Goal: Transaction & Acquisition: Purchase product/service

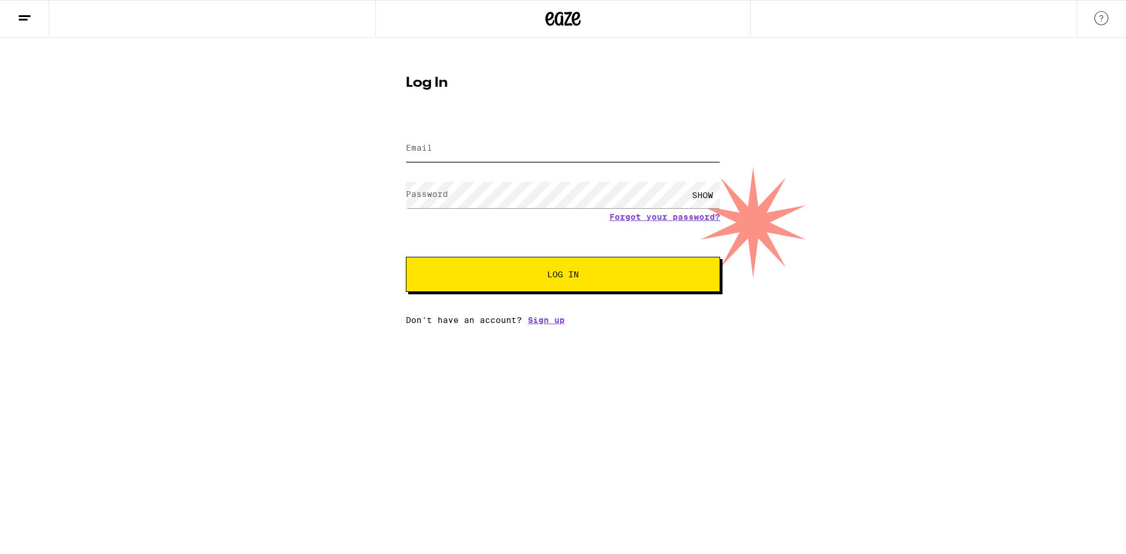
type input "[EMAIL_ADDRESS][DOMAIN_NAME]"
click at [476, 271] on span "Log In" at bounding box center [562, 274] width 219 height 8
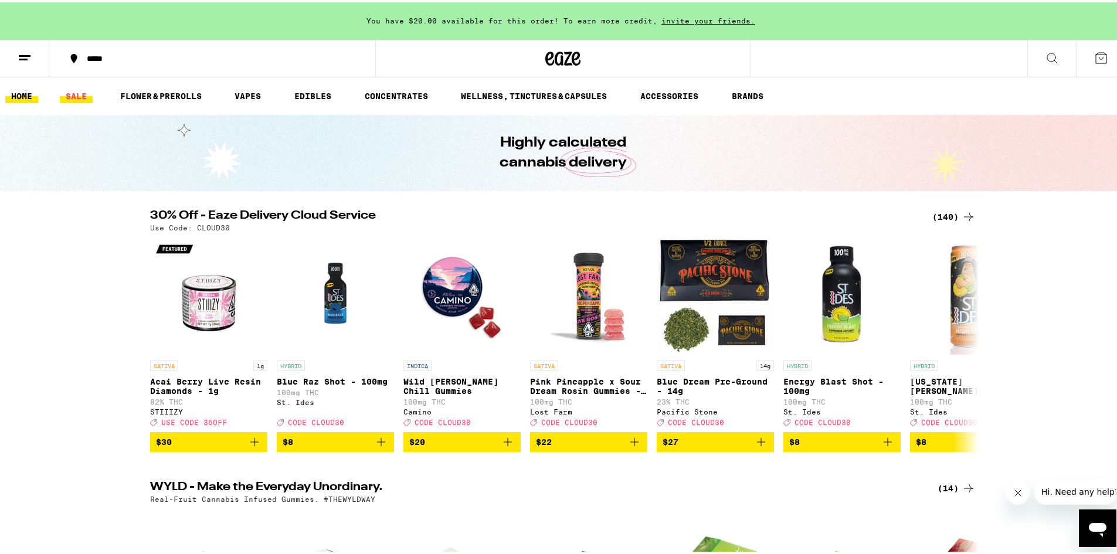
click at [76, 91] on link "SALE" at bounding box center [76, 94] width 33 height 14
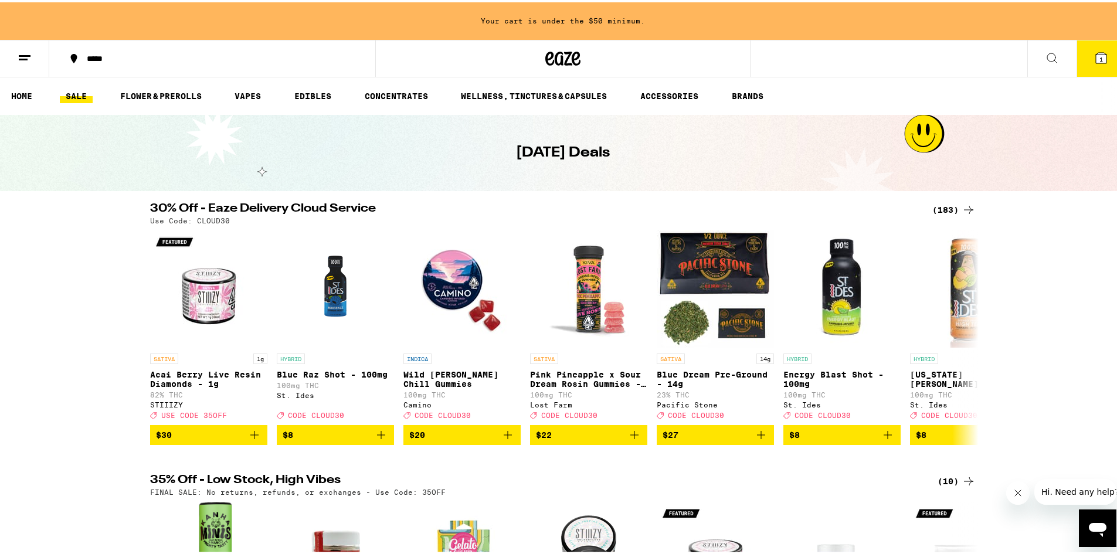
click at [212, 217] on p "Use Code: CLOUD30" at bounding box center [190, 219] width 80 height 8
copy p "CLOUD30"
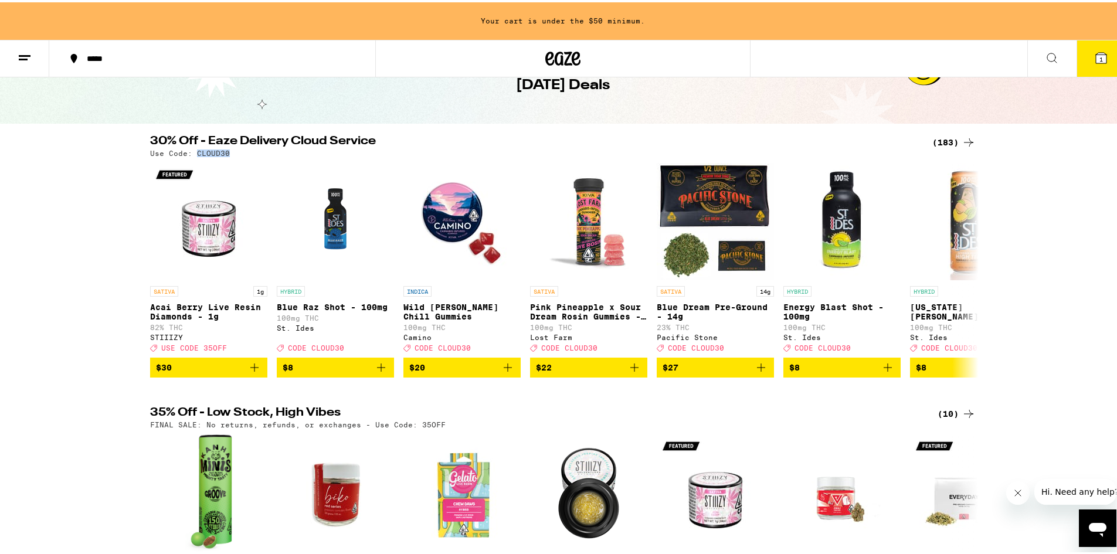
scroll to position [47, 0]
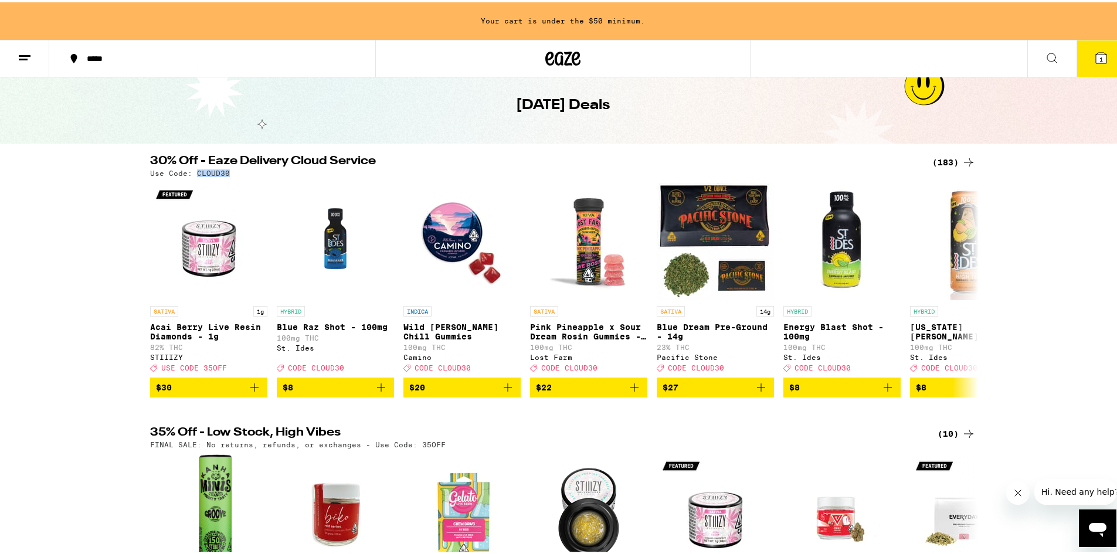
click at [948, 161] on div "(183)" at bounding box center [953, 160] width 43 height 14
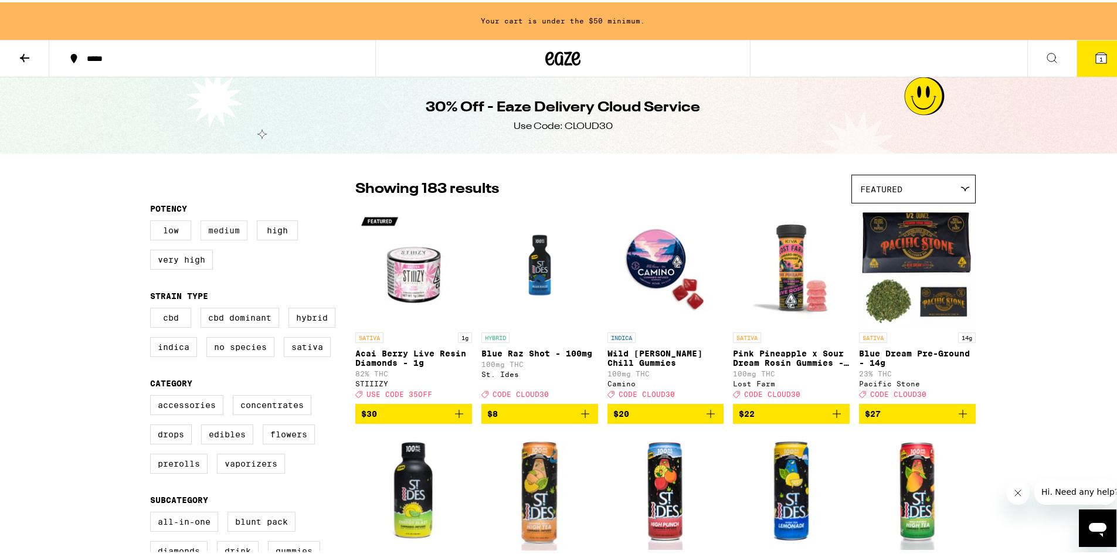
click at [226, 229] on label "Medium" at bounding box center [223, 228] width 47 height 20
click at [153, 220] on input "Medium" at bounding box center [152, 220] width 1 height 1
checkbox input "true"
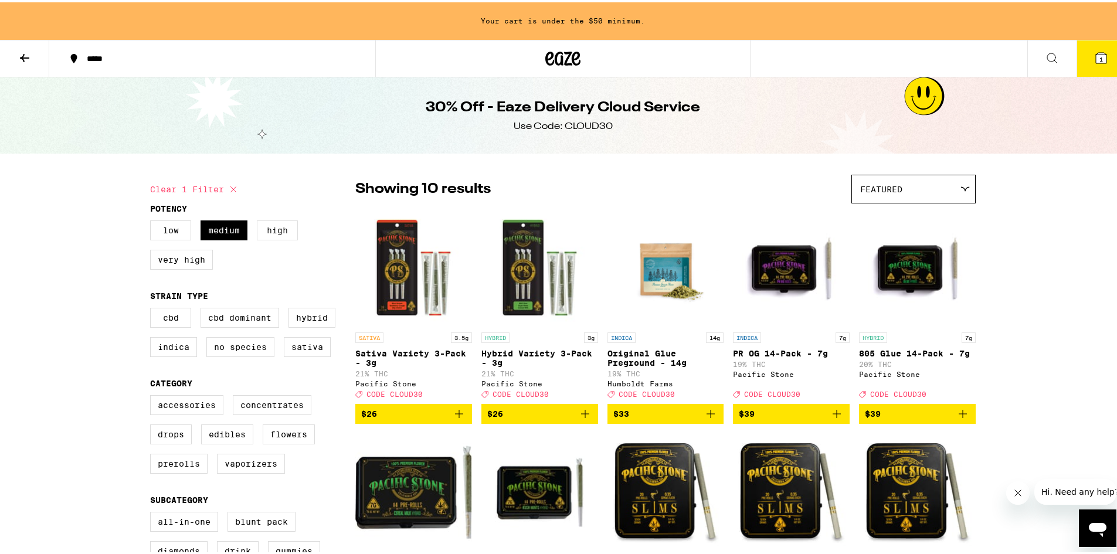
click at [269, 232] on label "High" at bounding box center [277, 228] width 41 height 20
click at [153, 220] on input "High" at bounding box center [152, 220] width 1 height 1
checkbox input "true"
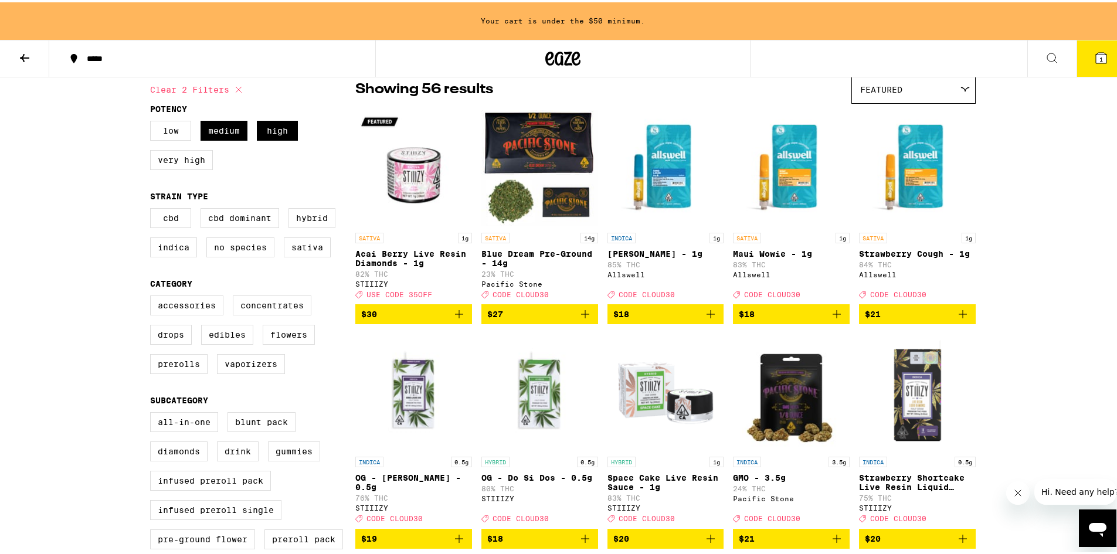
scroll to position [117, 0]
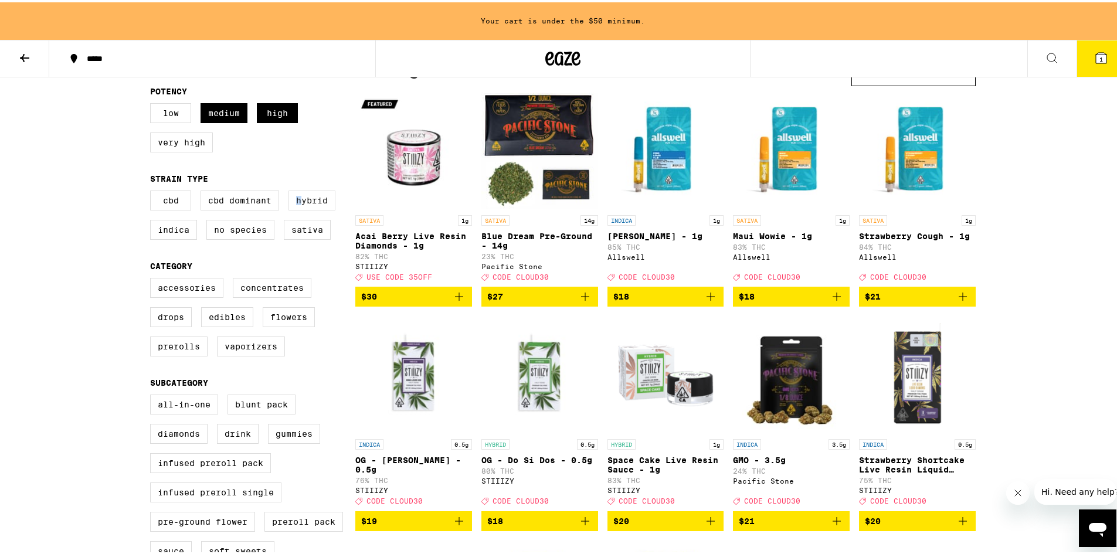
click at [295, 204] on label "Hybrid" at bounding box center [311, 198] width 47 height 20
click at [304, 202] on label "Hybrid" at bounding box center [311, 198] width 47 height 20
click at [153, 191] on input "Hybrid" at bounding box center [152, 190] width 1 height 1
checkbox input "true"
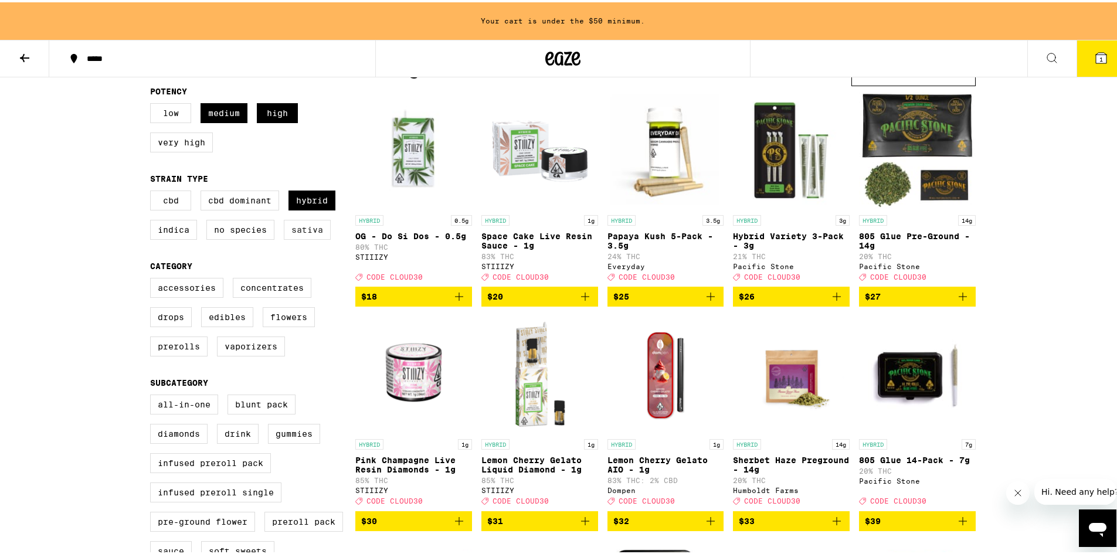
click at [317, 233] on label "Sativa" at bounding box center [307, 227] width 47 height 20
click at [153, 191] on input "Sativa" at bounding box center [152, 190] width 1 height 1
checkbox input "true"
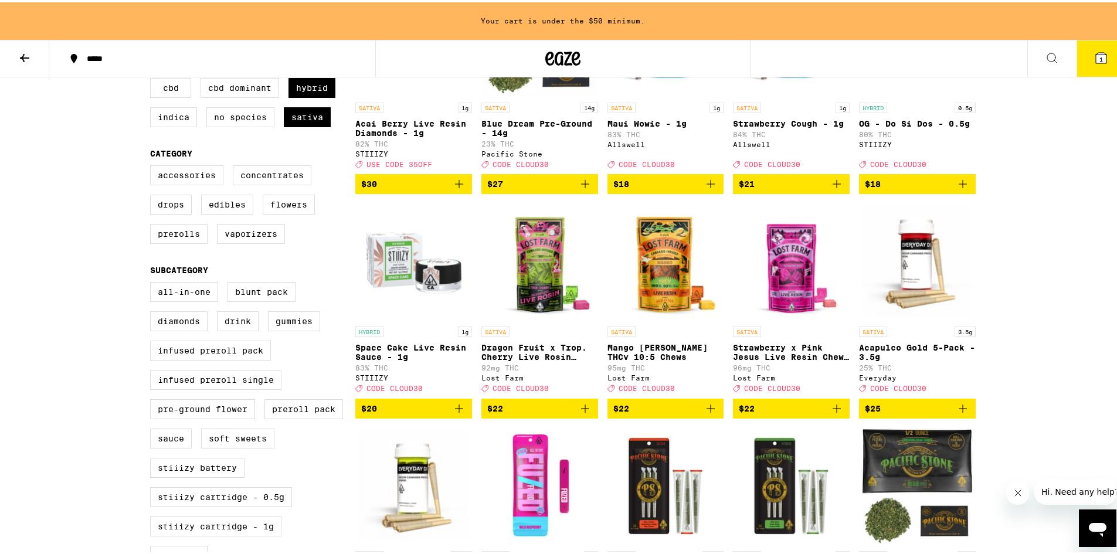
scroll to position [234, 0]
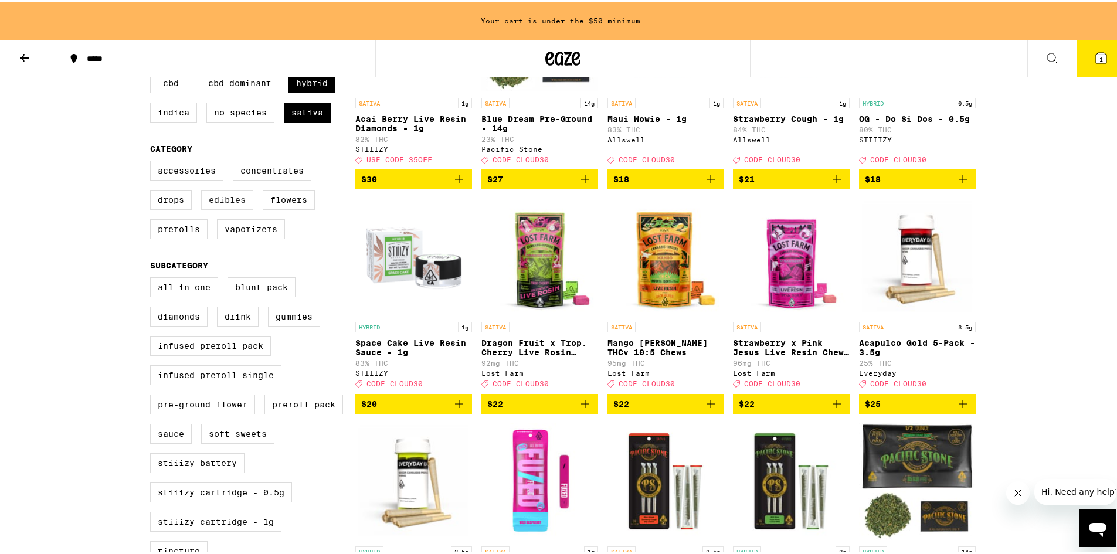
click at [226, 208] on label "Edibles" at bounding box center [227, 198] width 52 height 20
click at [153, 161] on input "Edibles" at bounding box center [152, 160] width 1 height 1
checkbox input "true"
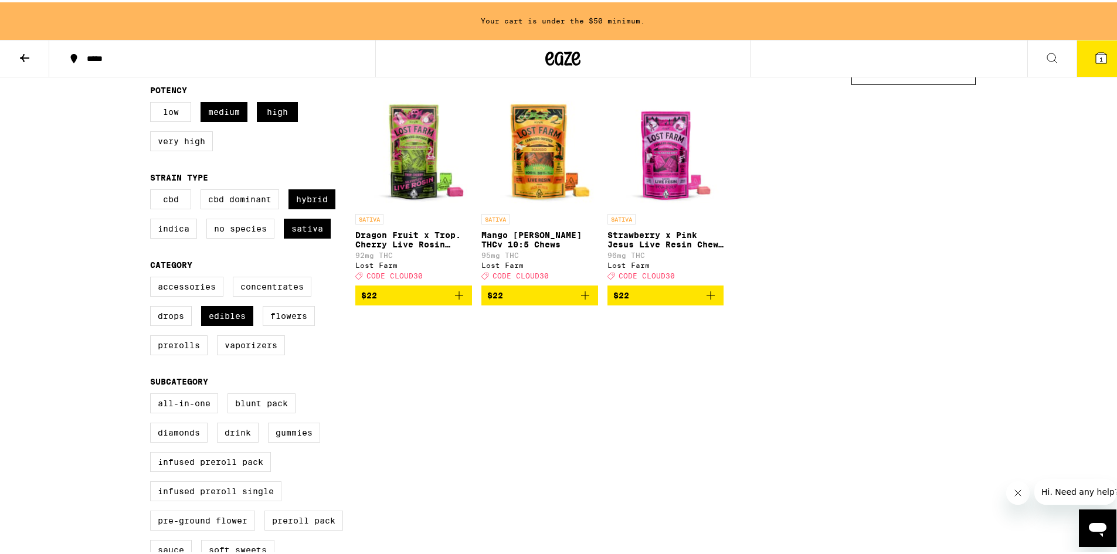
scroll to position [117, 0]
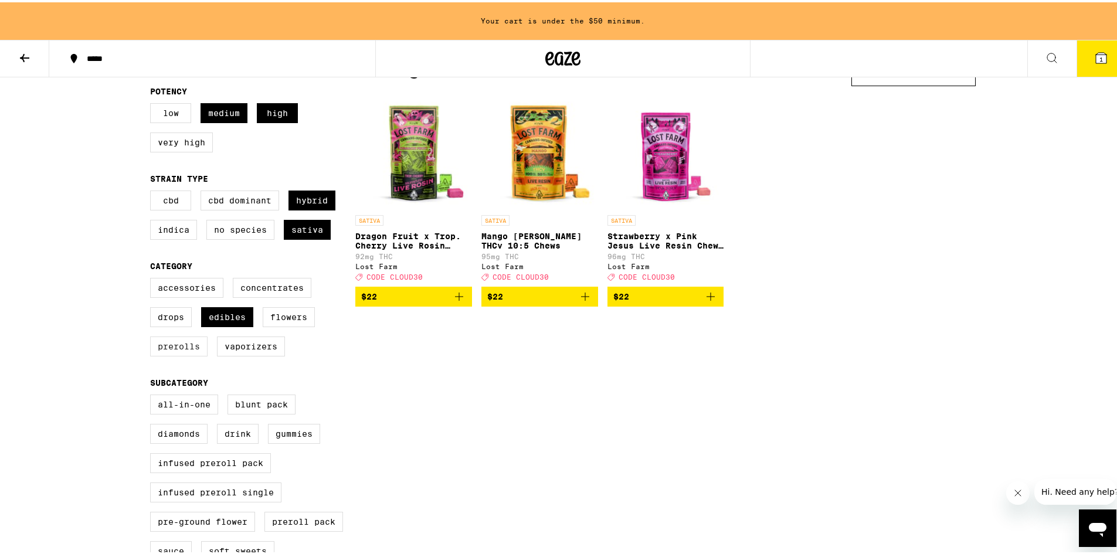
click at [172, 352] on label "Prerolls" at bounding box center [178, 344] width 57 height 20
click at [153, 278] on input "Prerolls" at bounding box center [152, 277] width 1 height 1
checkbox input "true"
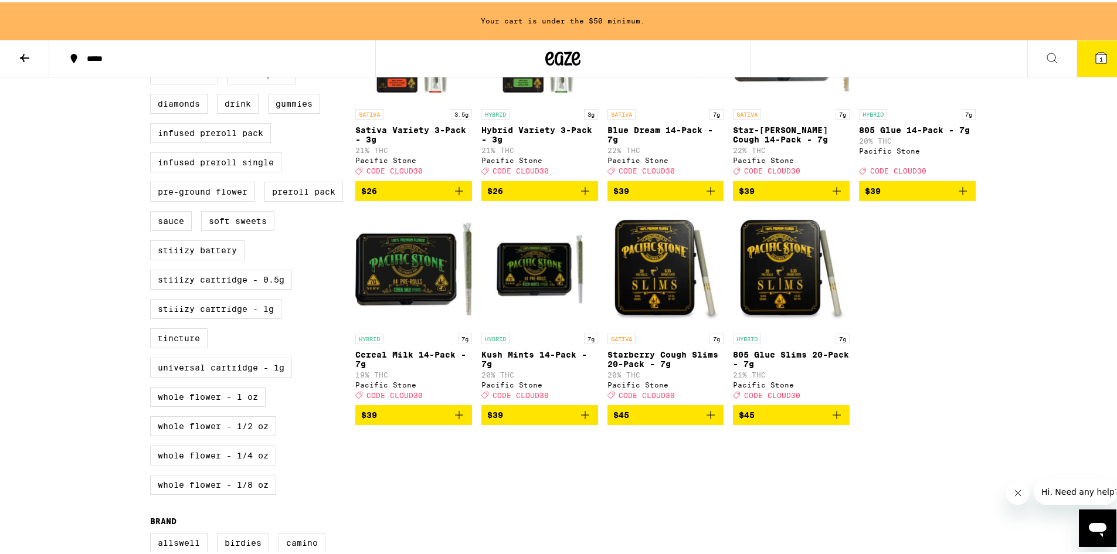
scroll to position [528, 0]
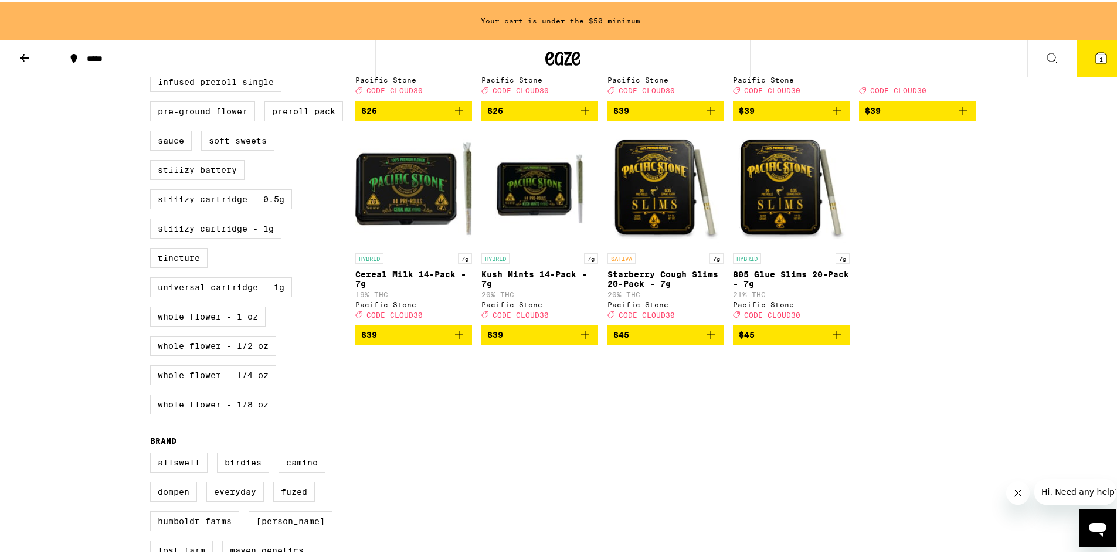
click at [581, 337] on icon "Add to bag" at bounding box center [585, 332] width 8 height 8
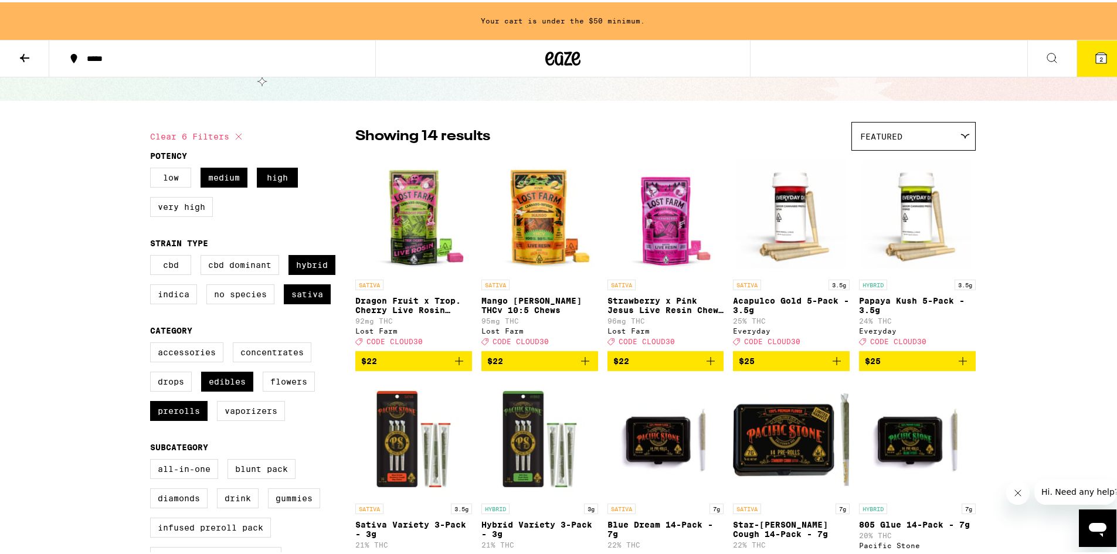
scroll to position [0, 0]
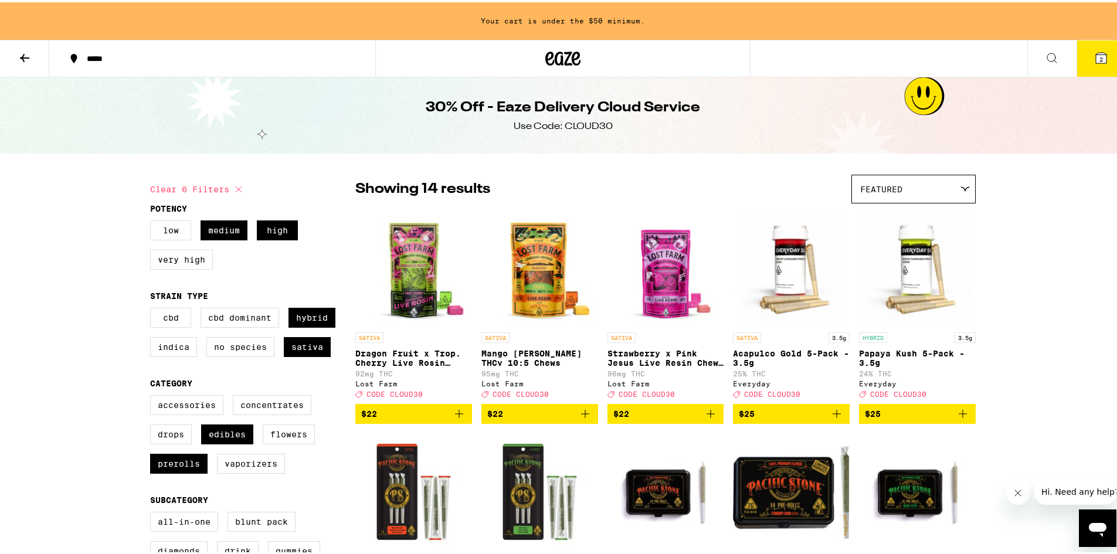
click at [954, 183] on div "Featured" at bounding box center [913, 187] width 123 height 28
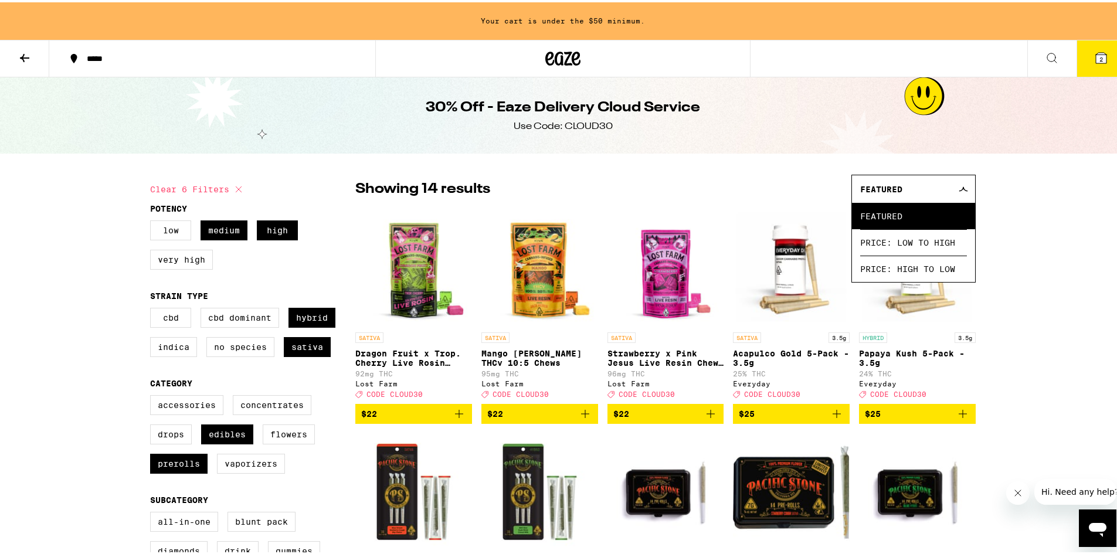
click at [954, 183] on div "Featured" at bounding box center [913, 187] width 123 height 28
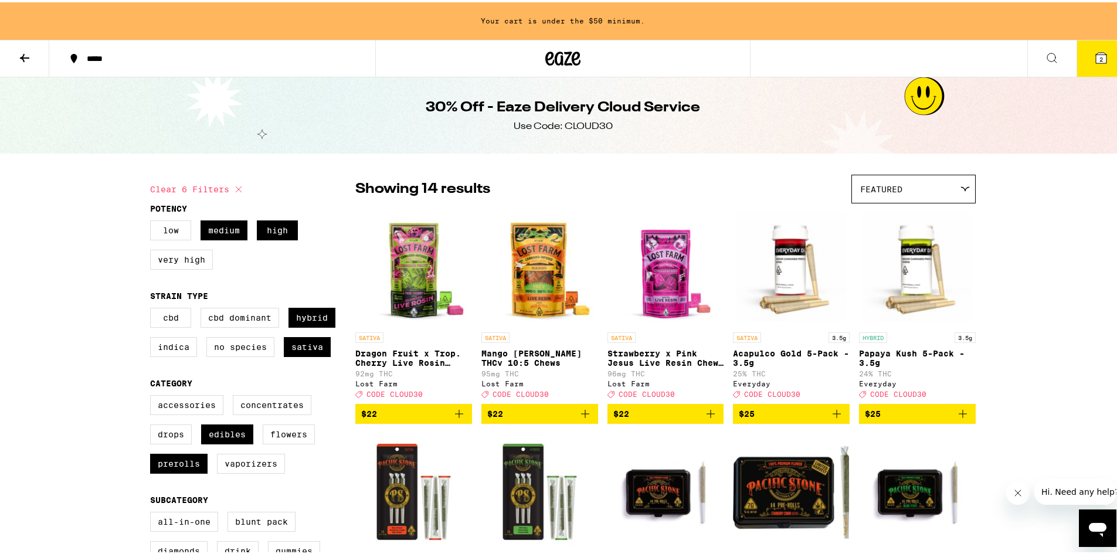
click at [234, 187] on icon at bounding box center [239, 187] width 14 height 14
checkbox input "false"
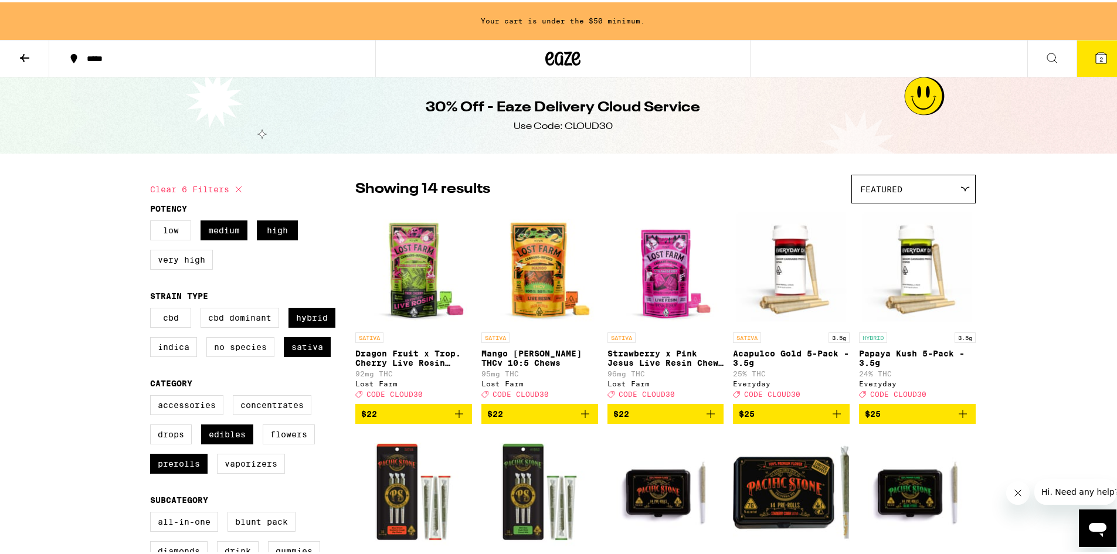
checkbox input "false"
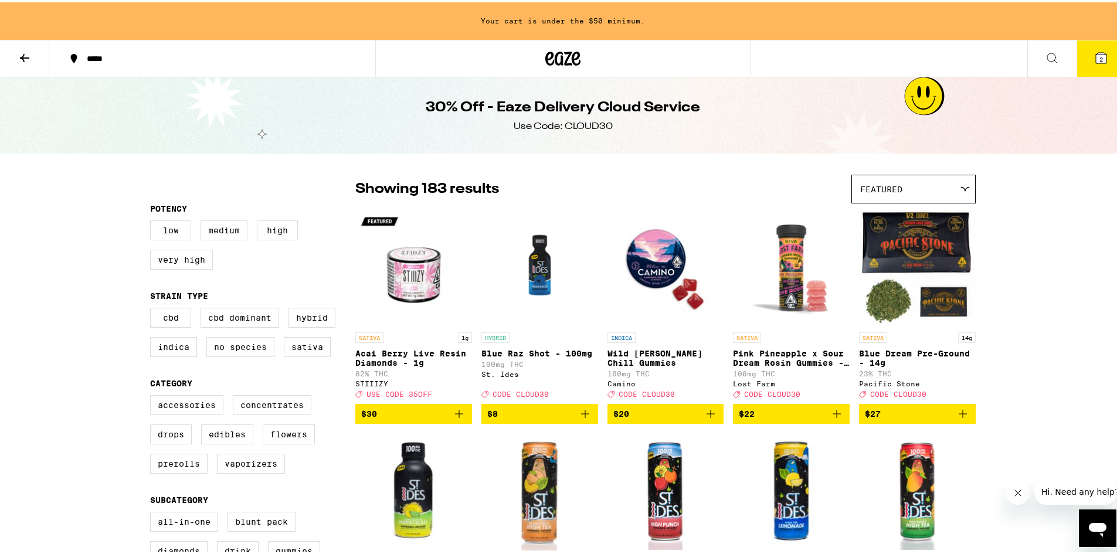
checkbox input "true"
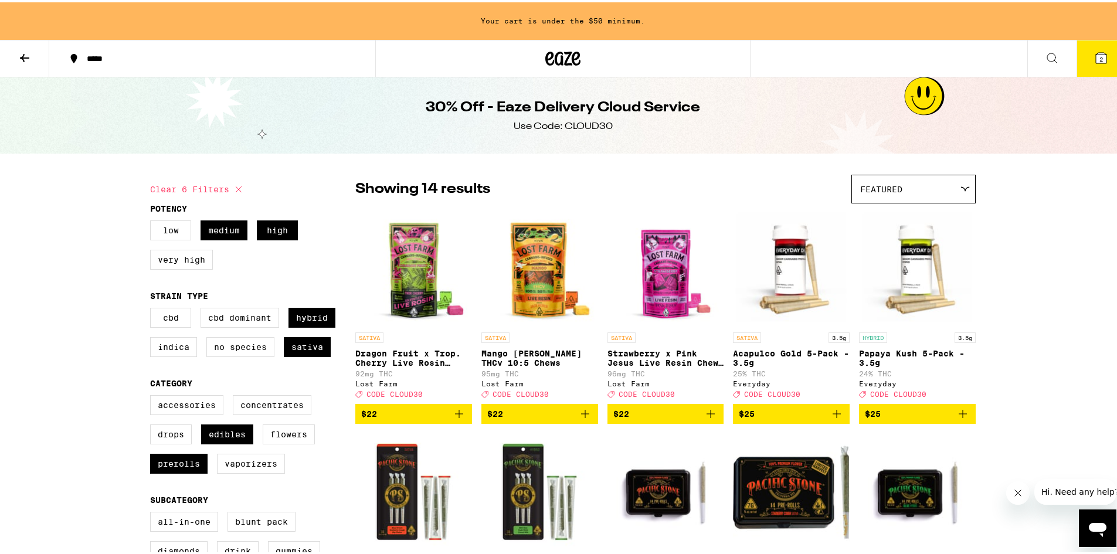
checkbox input "false"
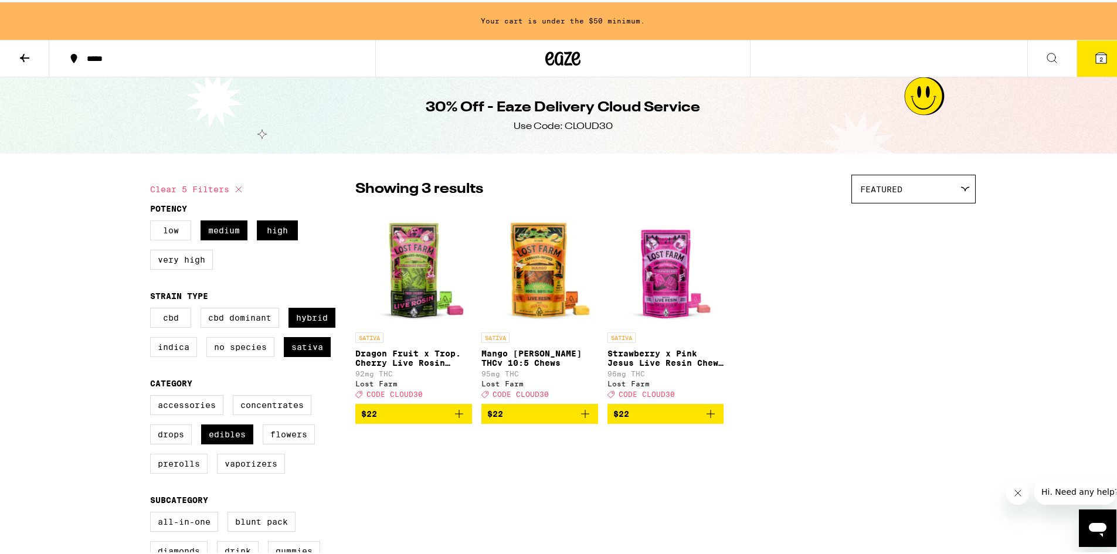
checkbox input "false"
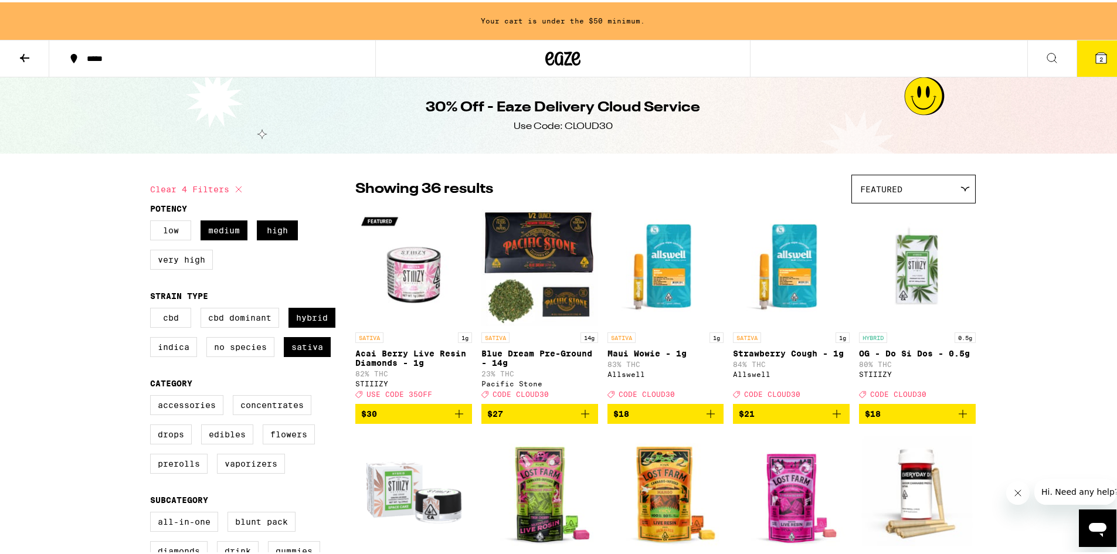
checkbox input "false"
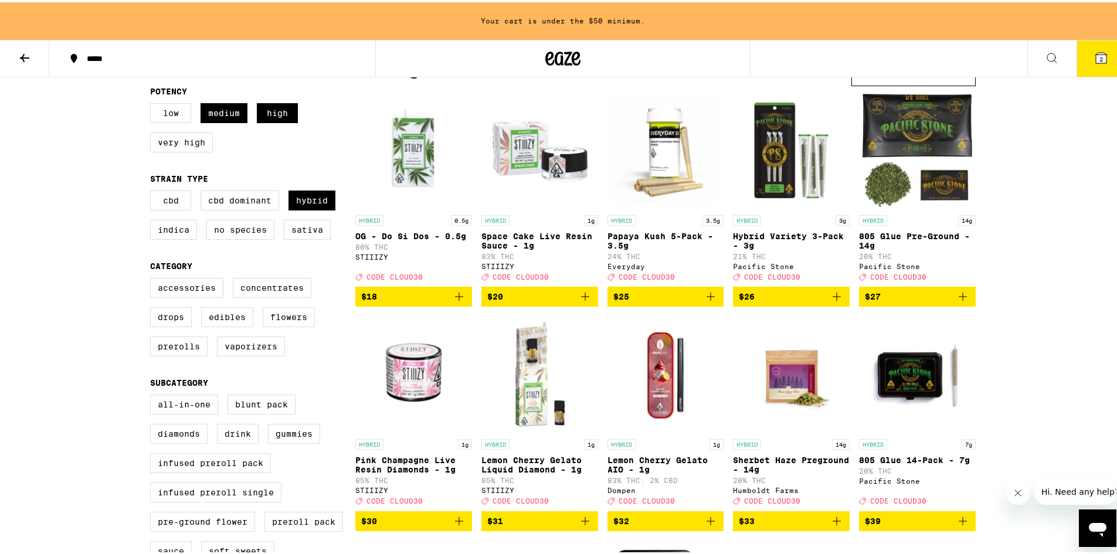
checkbox input "false"
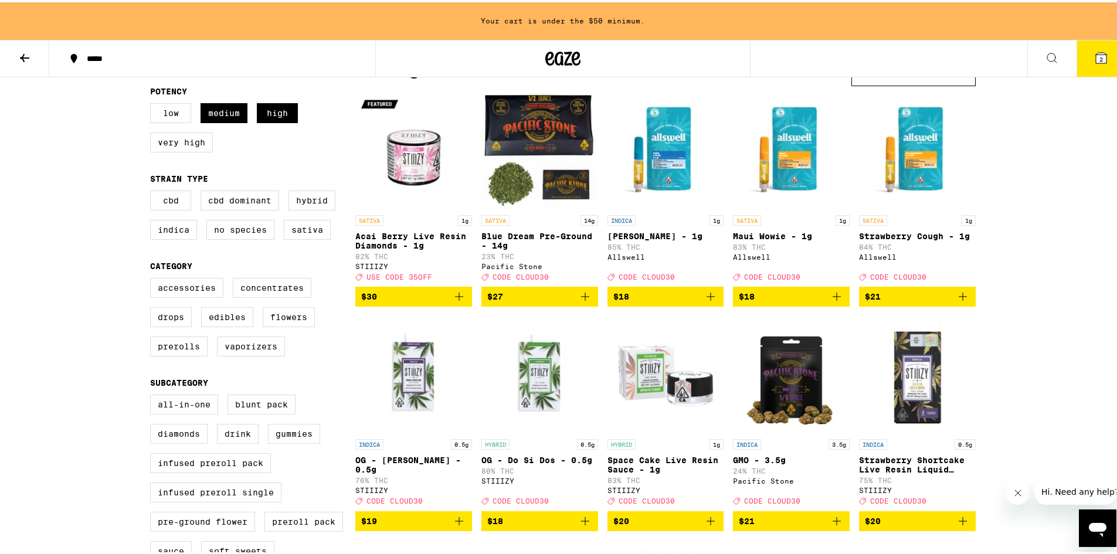
checkbox input "false"
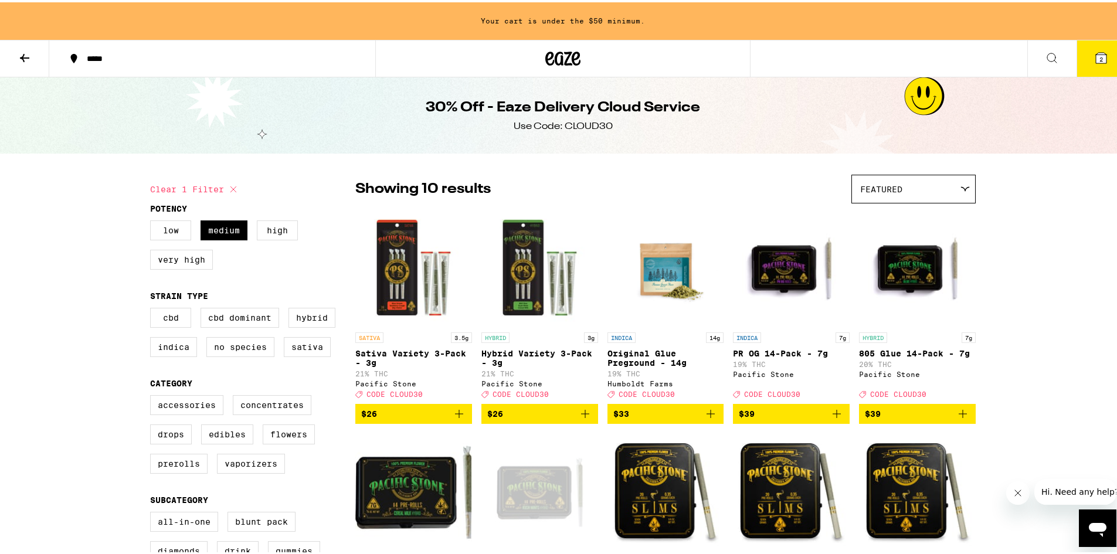
checkbox input "false"
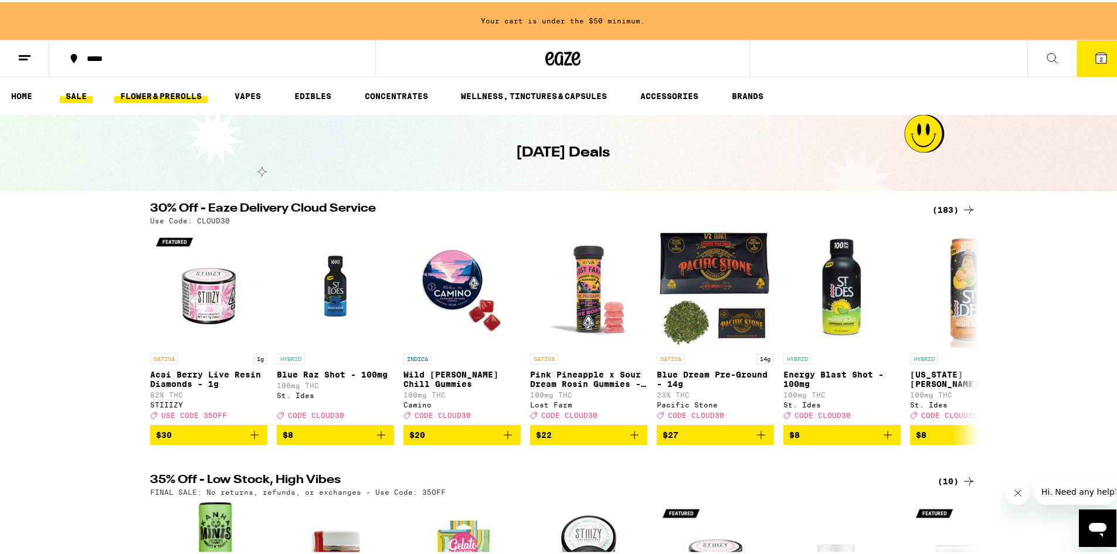
click at [157, 94] on link "FLOWER & PREROLLS" at bounding box center [160, 94] width 93 height 14
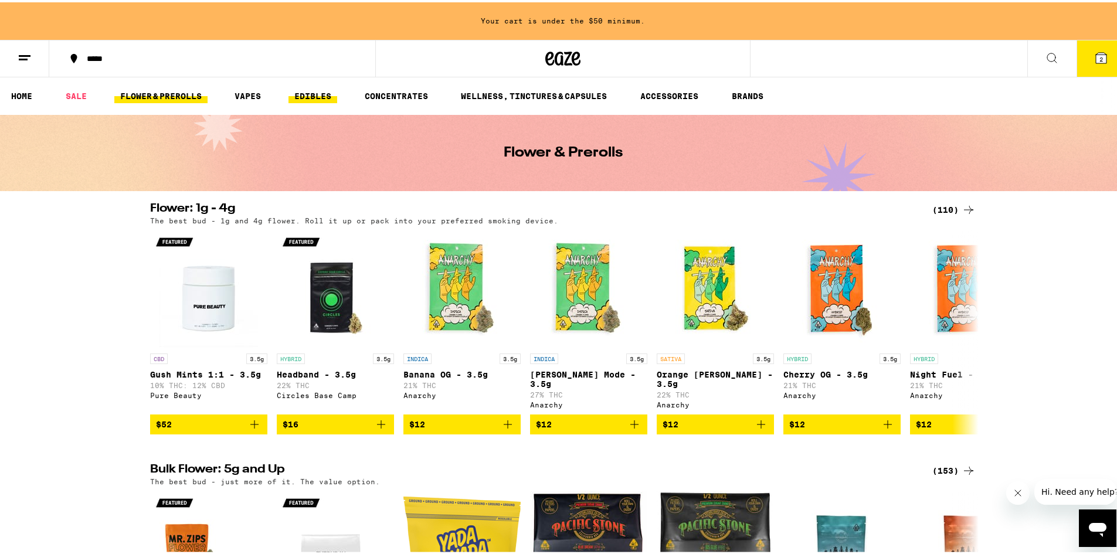
click at [315, 89] on link "EDIBLES" at bounding box center [312, 94] width 49 height 14
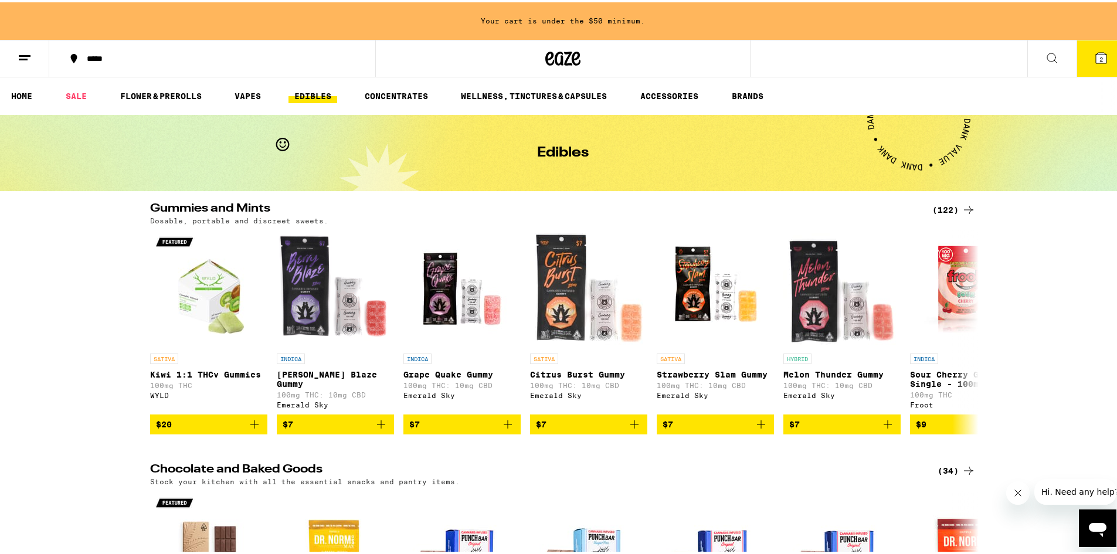
click at [936, 203] on div "(122)" at bounding box center [953, 207] width 43 height 14
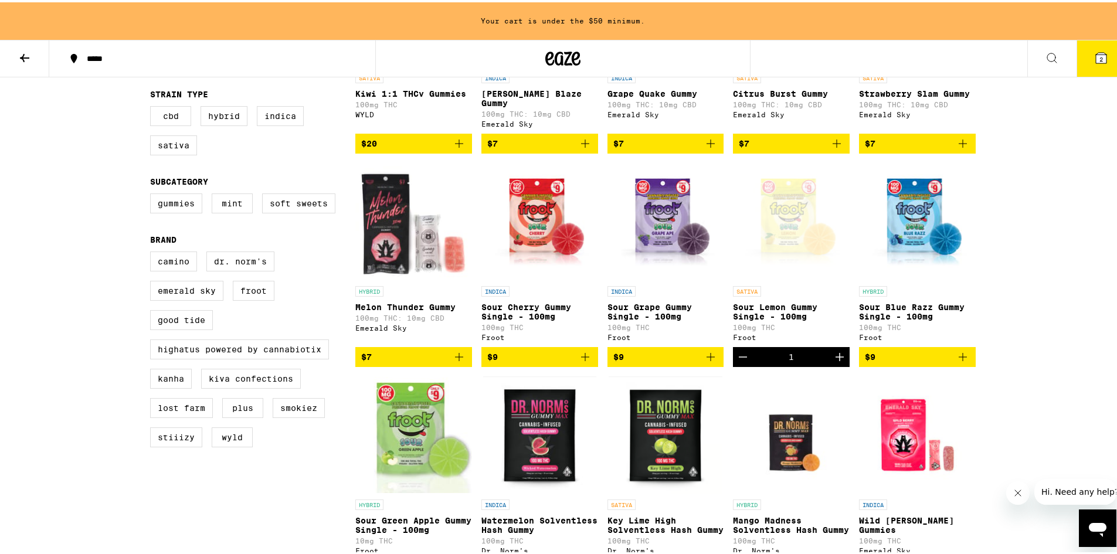
scroll to position [234, 0]
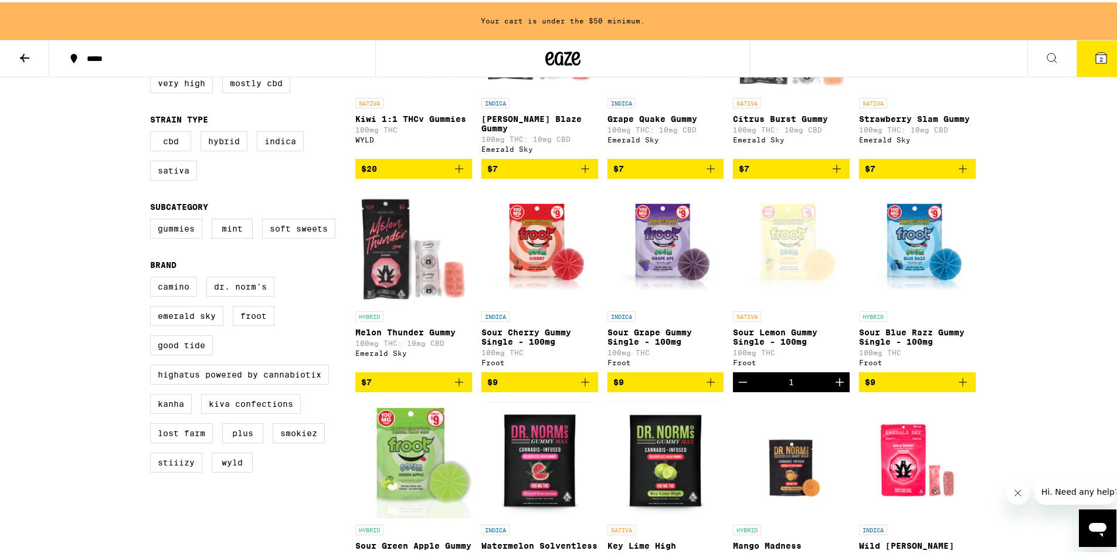
click at [837, 382] on icon "Increment" at bounding box center [839, 380] width 14 height 14
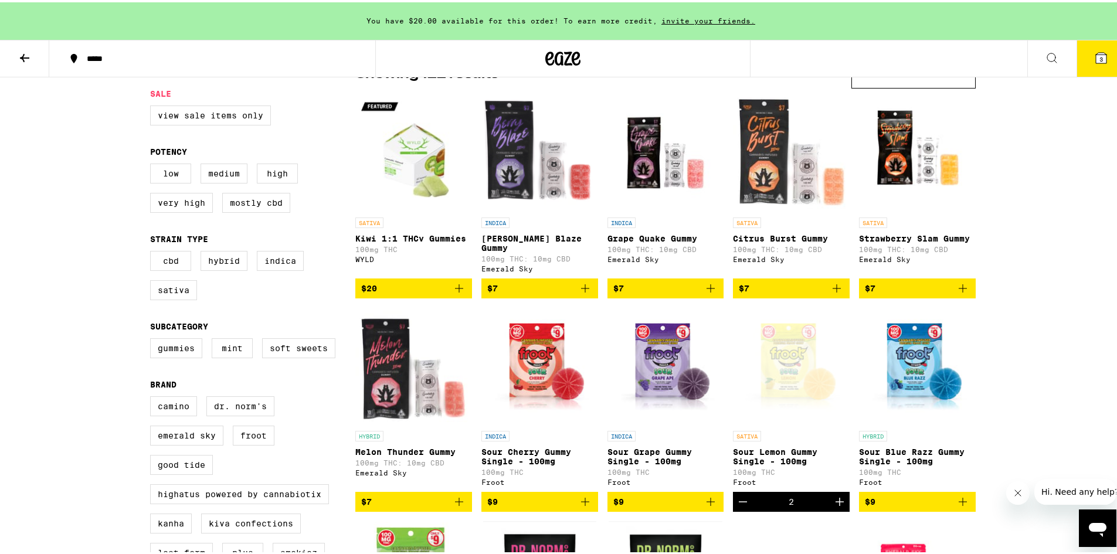
scroll to position [0, 0]
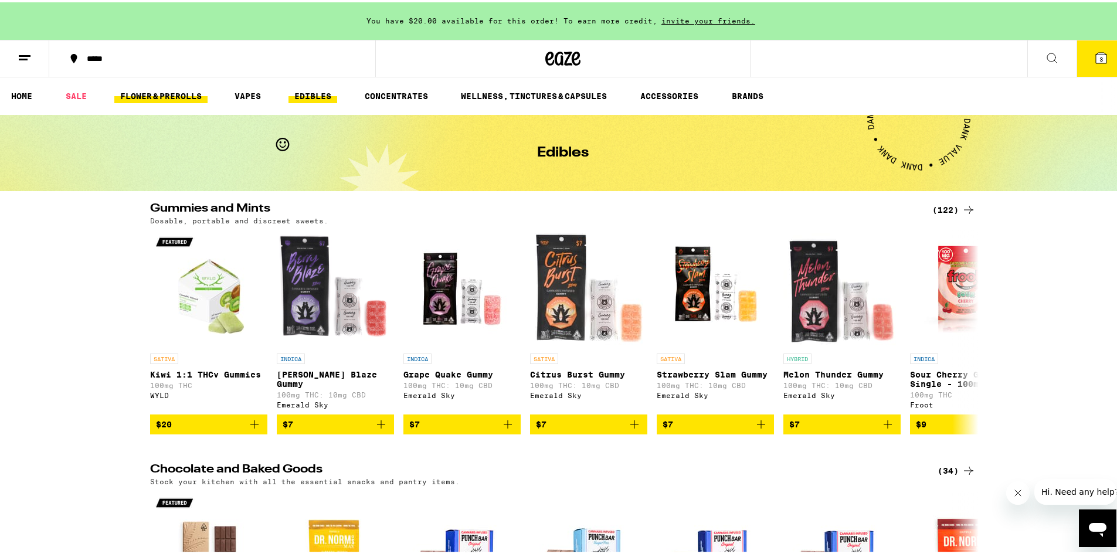
click at [161, 89] on link "FLOWER & PREROLLS" at bounding box center [160, 94] width 93 height 14
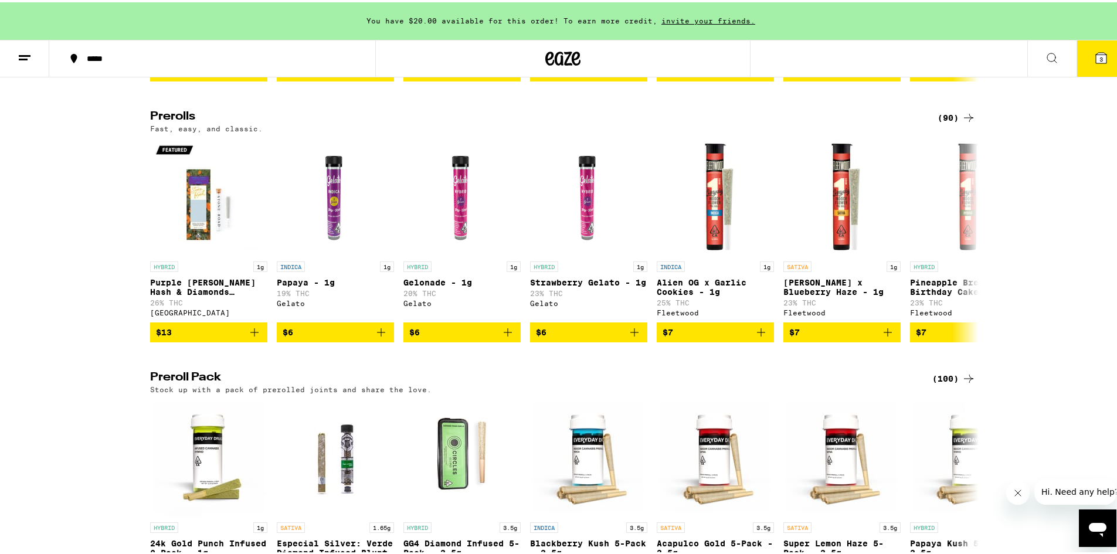
scroll to position [645, 0]
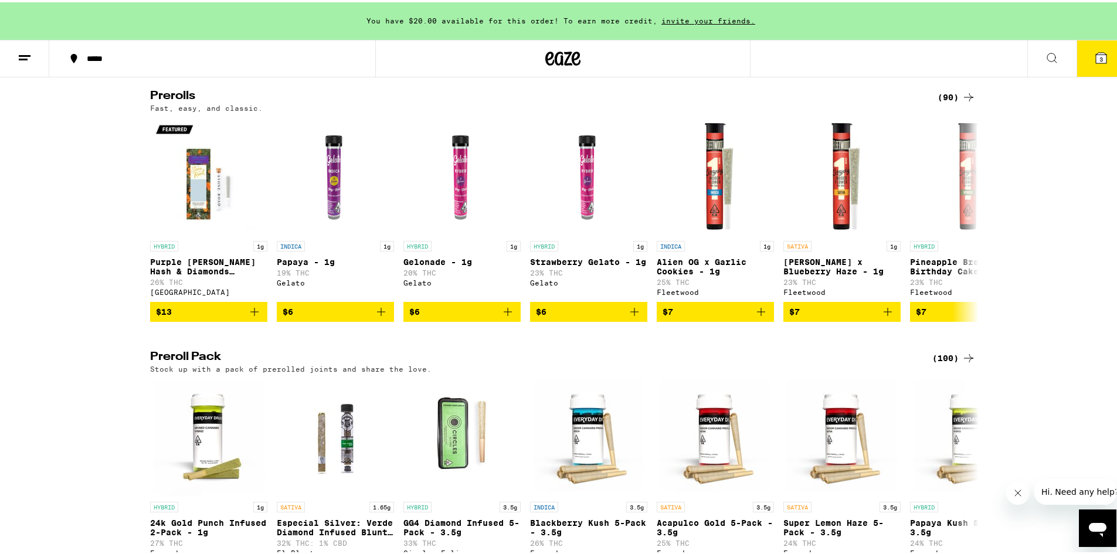
click at [949, 102] on div "(90)" at bounding box center [956, 95] width 38 height 14
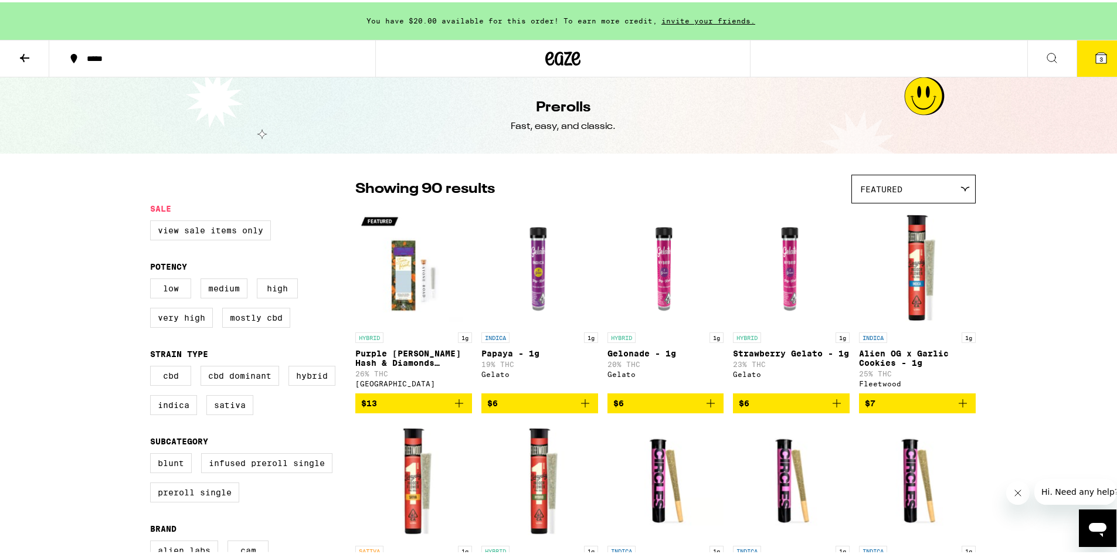
scroll to position [59, 0]
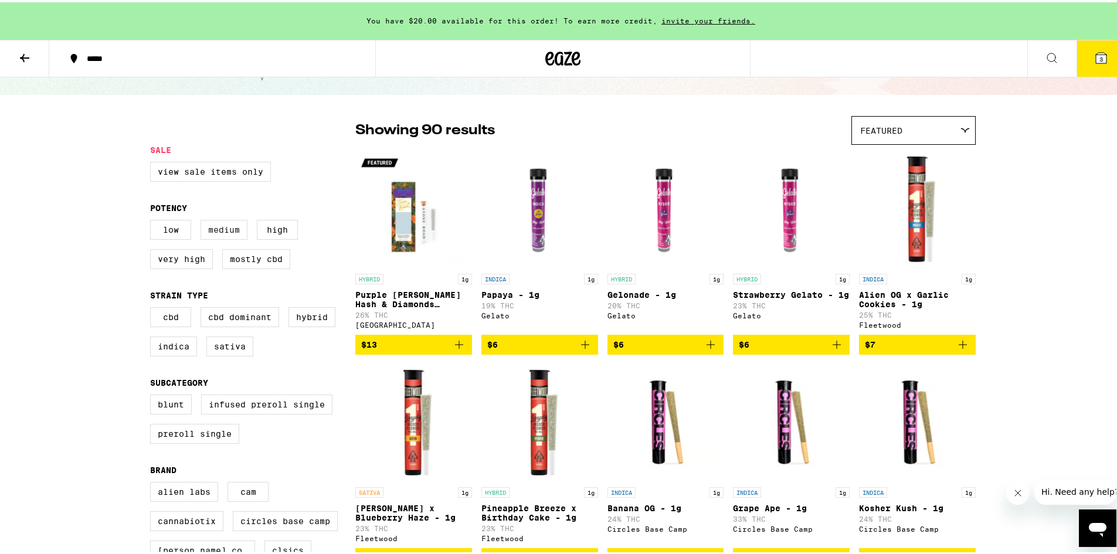
click at [233, 237] on label "Medium" at bounding box center [223, 227] width 47 height 20
click at [153, 220] on input "Medium" at bounding box center [152, 219] width 1 height 1
checkbox input "true"
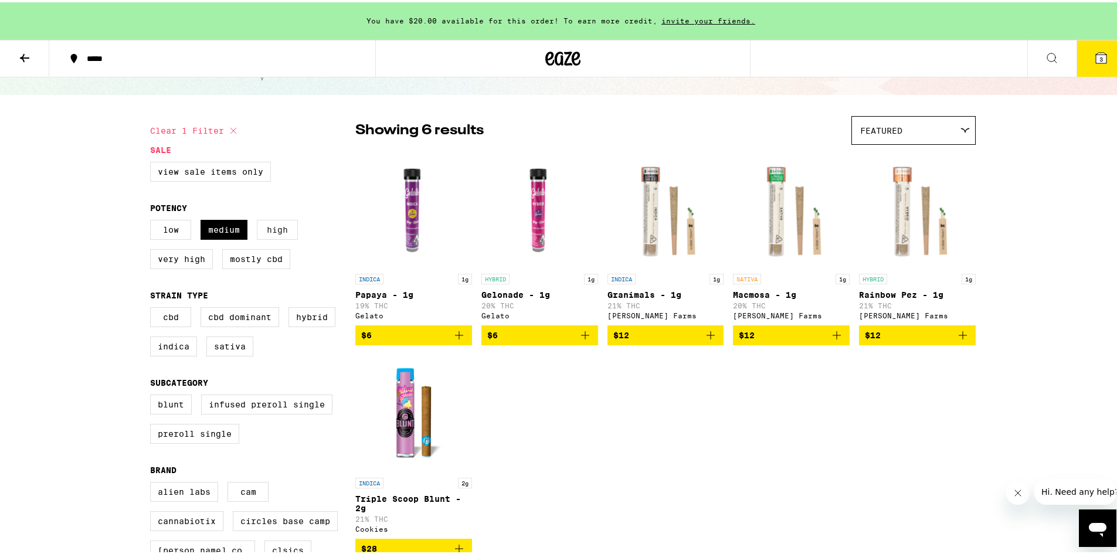
click at [280, 233] on label "High" at bounding box center [277, 227] width 41 height 20
click at [153, 220] on input "High" at bounding box center [152, 219] width 1 height 1
checkbox input "true"
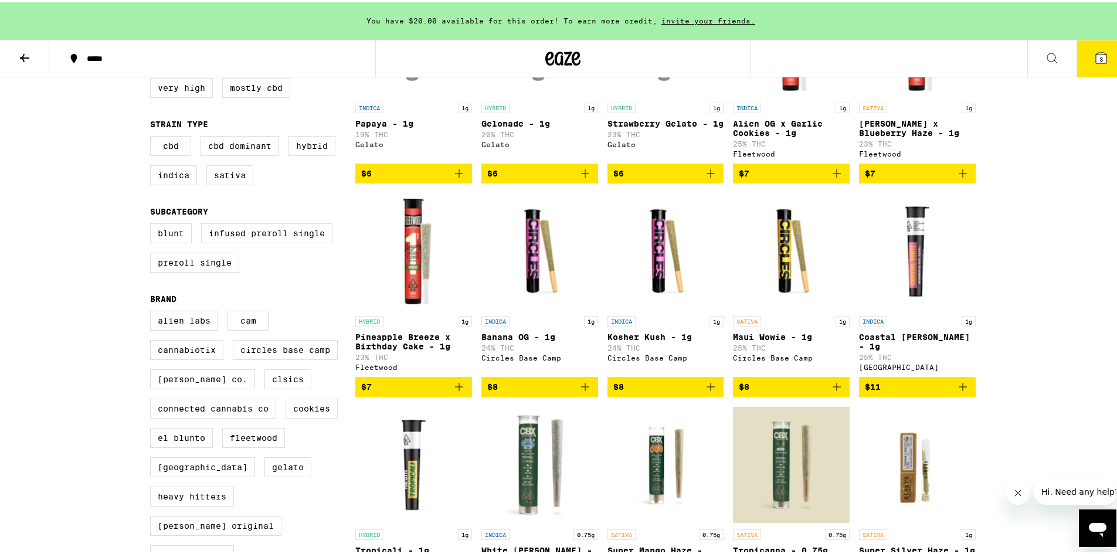
scroll to position [234, 0]
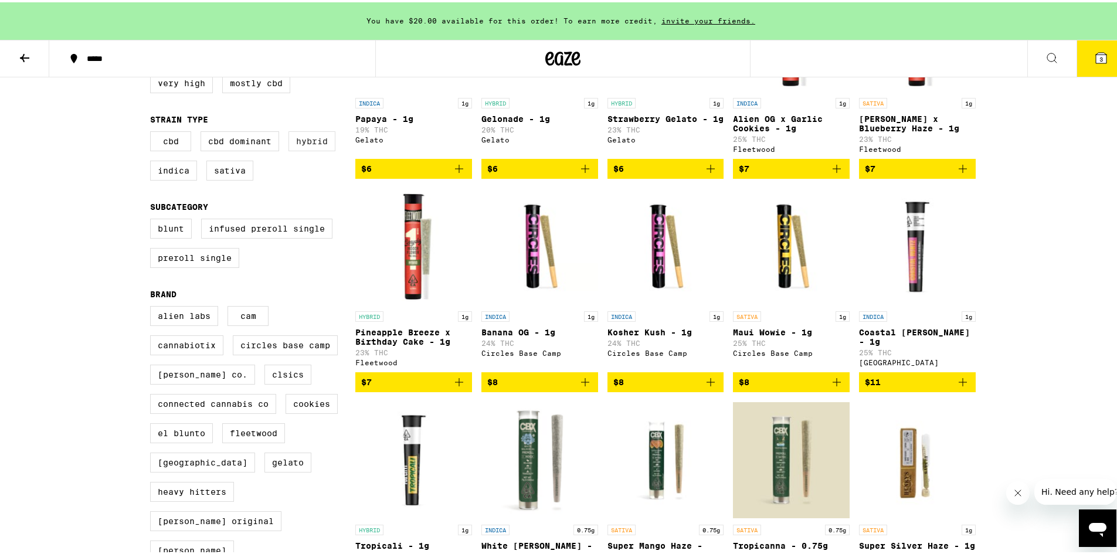
click at [308, 149] on label "Hybrid" at bounding box center [311, 139] width 47 height 20
click at [153, 131] on input "Hybrid" at bounding box center [152, 131] width 1 height 1
checkbox input "true"
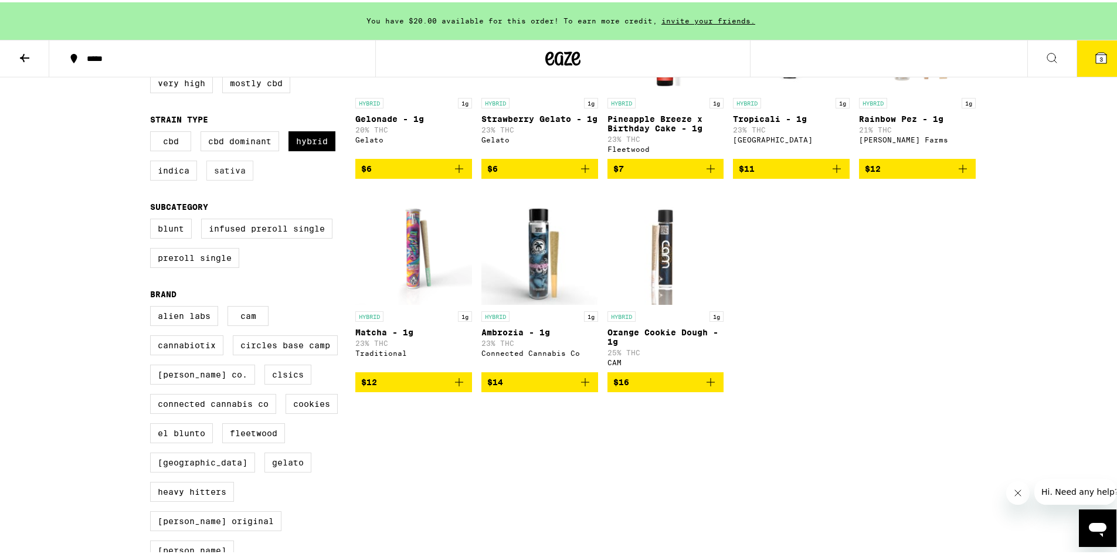
click at [224, 178] on label "Sativa" at bounding box center [229, 168] width 47 height 20
click at [153, 131] on input "Sativa" at bounding box center [152, 131] width 1 height 1
checkbox input "true"
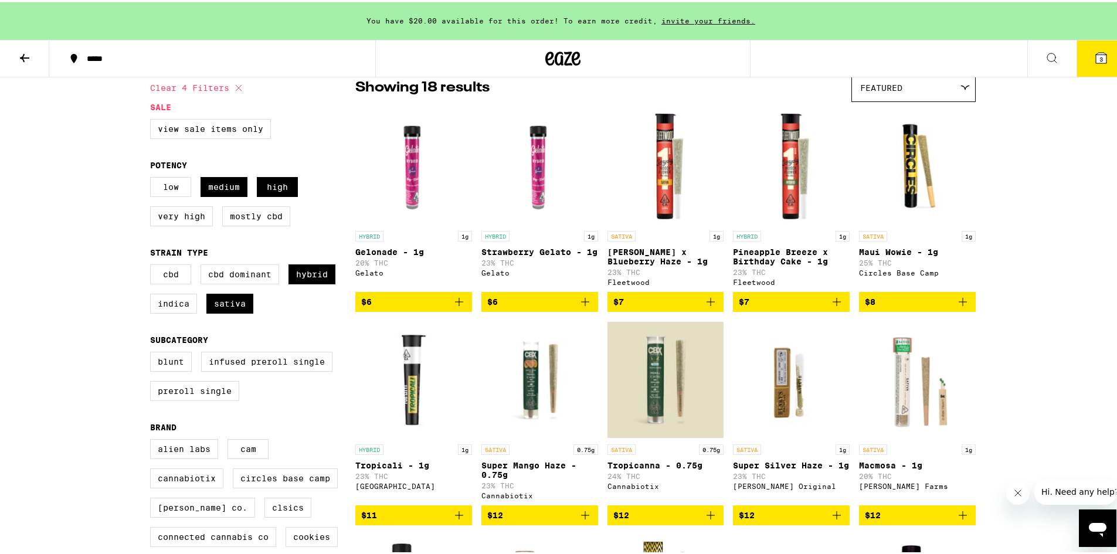
scroll to position [117, 0]
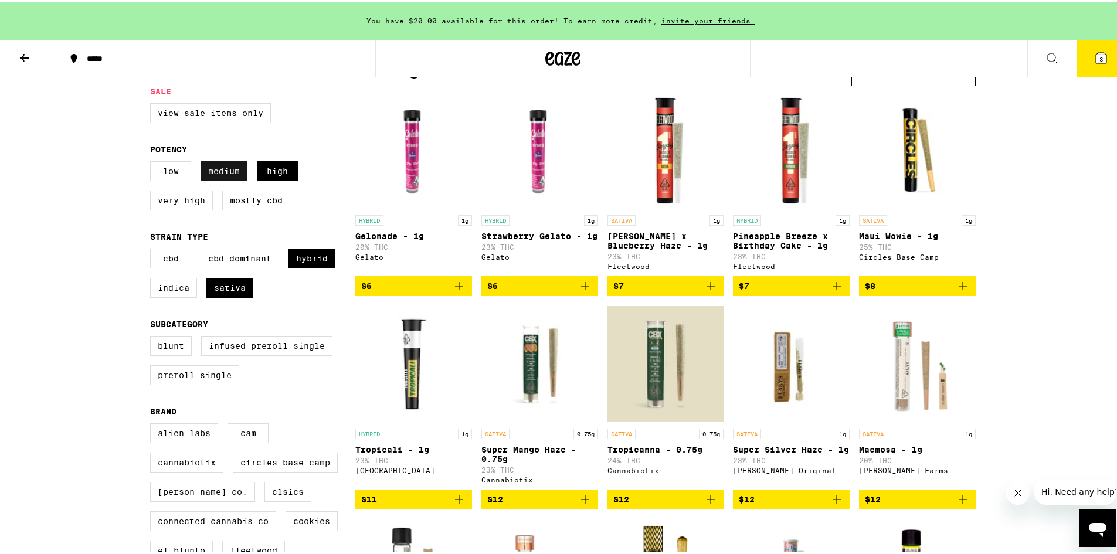
click at [212, 179] on label "Medium" at bounding box center [223, 169] width 47 height 20
click at [153, 161] on input "Medium" at bounding box center [152, 161] width 1 height 1
checkbox input "false"
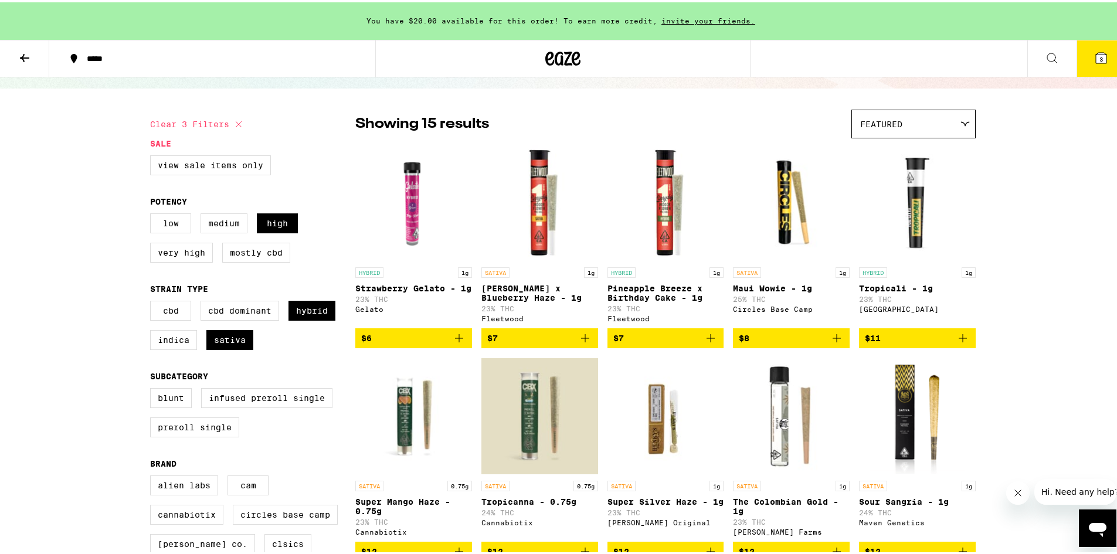
scroll to position [36, 0]
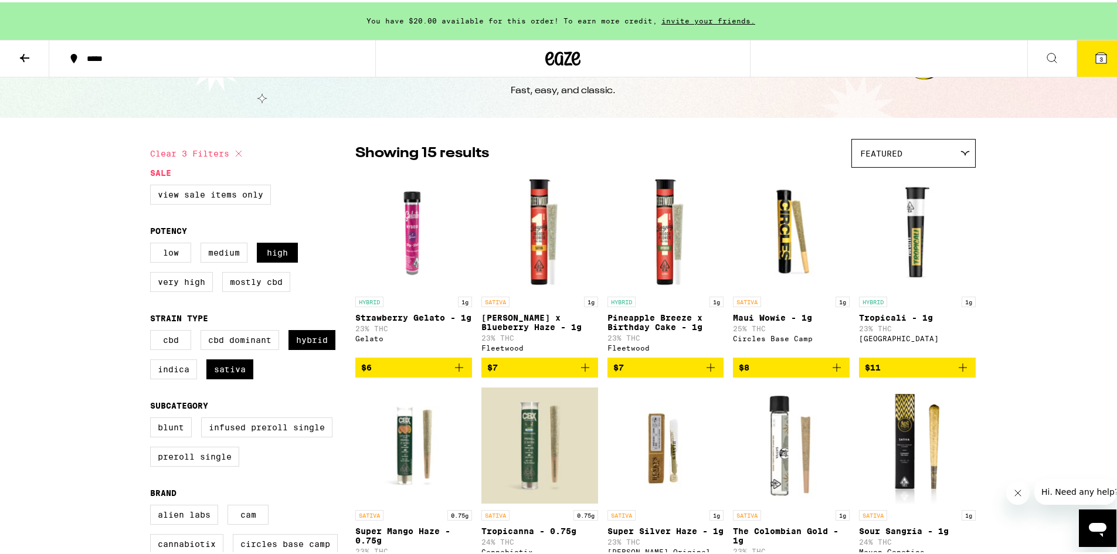
click at [830, 371] on icon "Add to bag" at bounding box center [837, 365] width 14 height 14
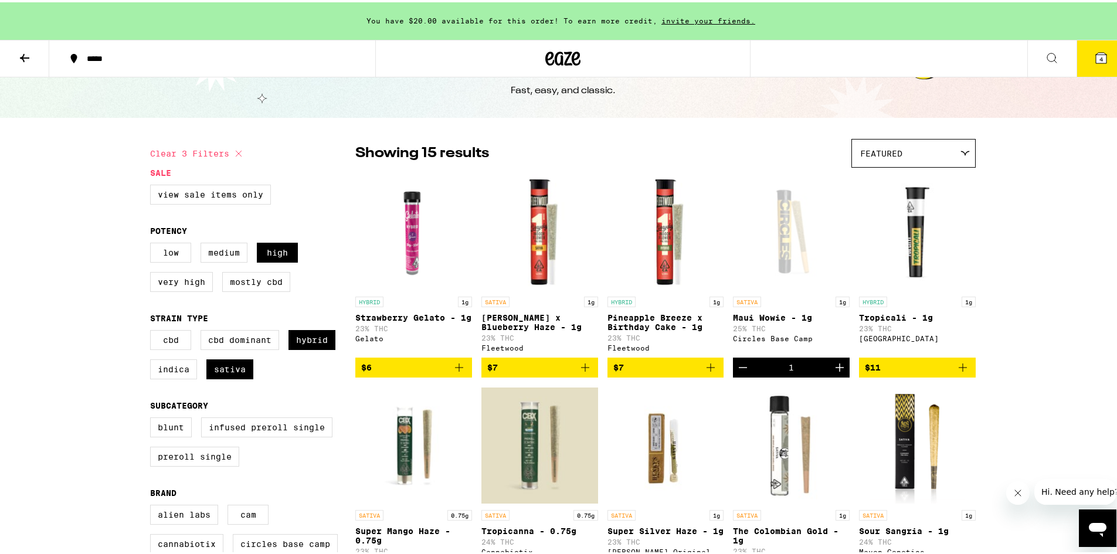
click at [19, 55] on icon at bounding box center [25, 56] width 14 height 14
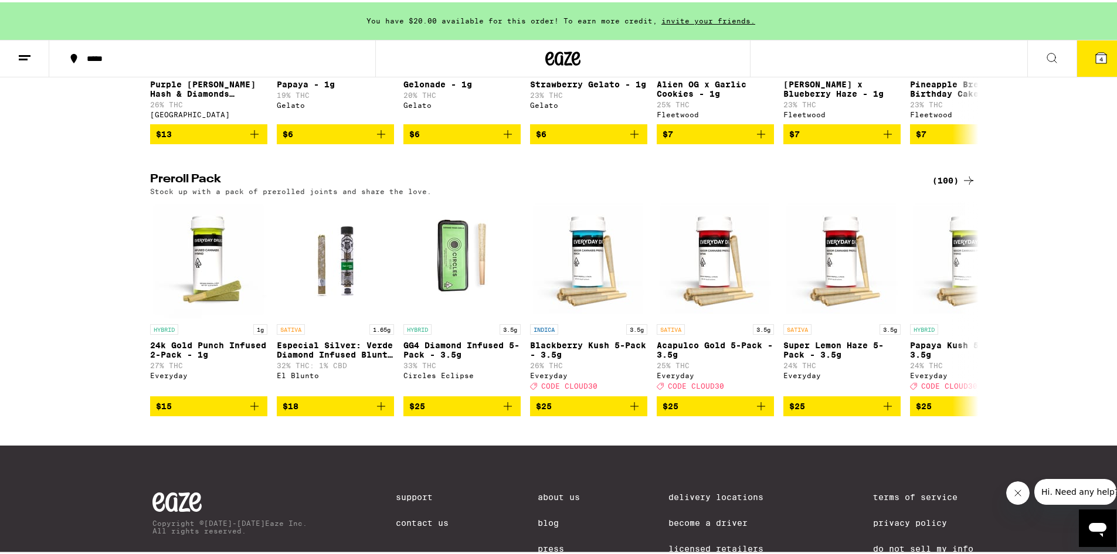
scroll to position [879, 0]
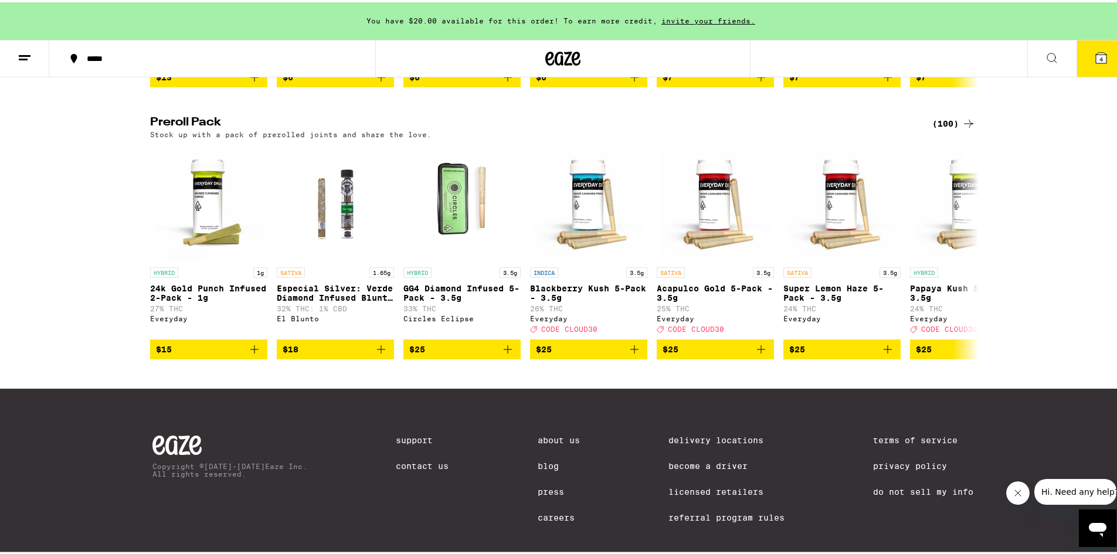
click at [937, 128] on div "(100)" at bounding box center [953, 121] width 43 height 14
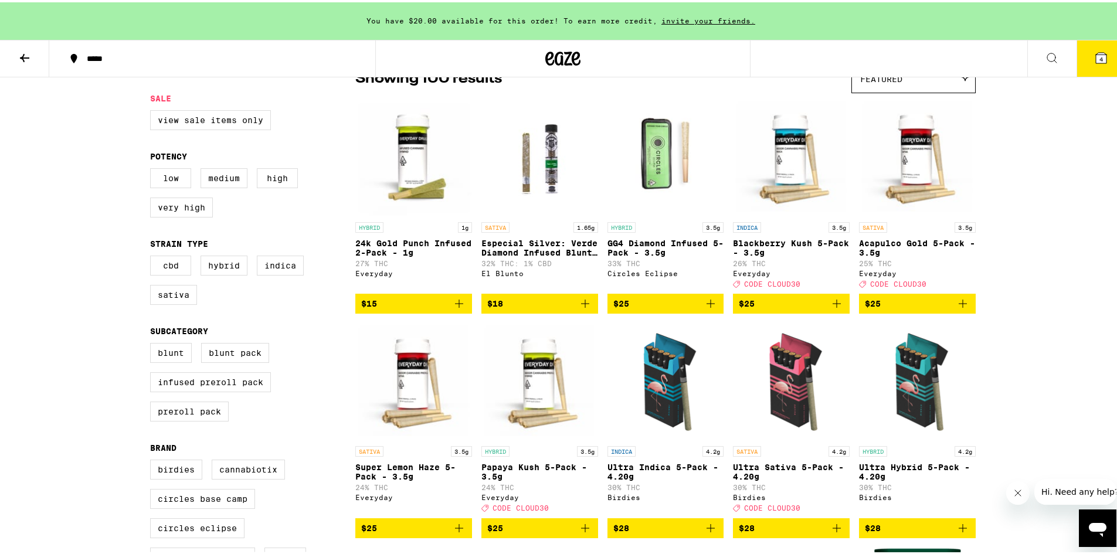
scroll to position [117, 0]
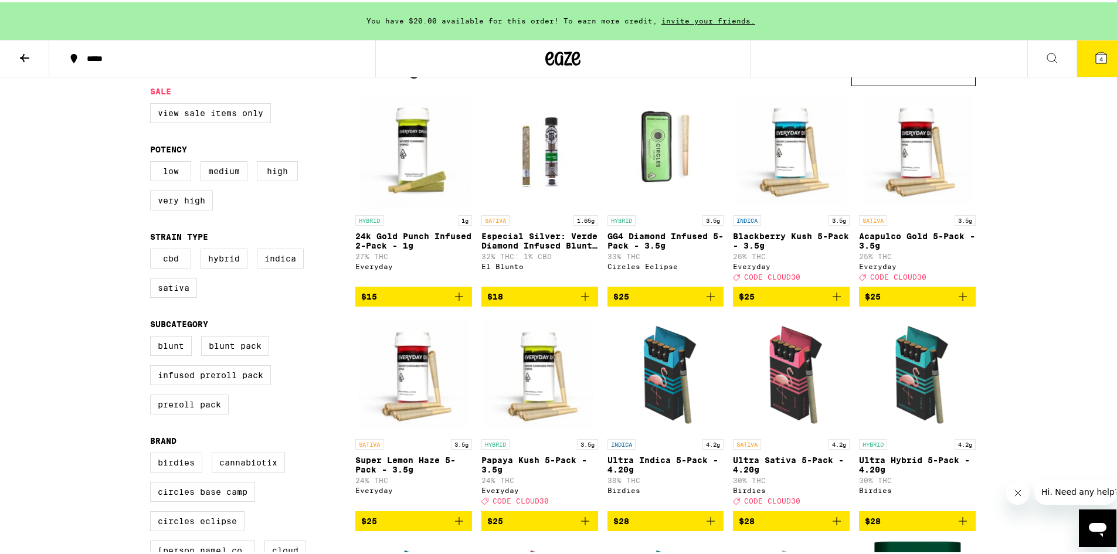
click at [706, 298] on icon "Add to bag" at bounding box center [710, 294] width 8 height 8
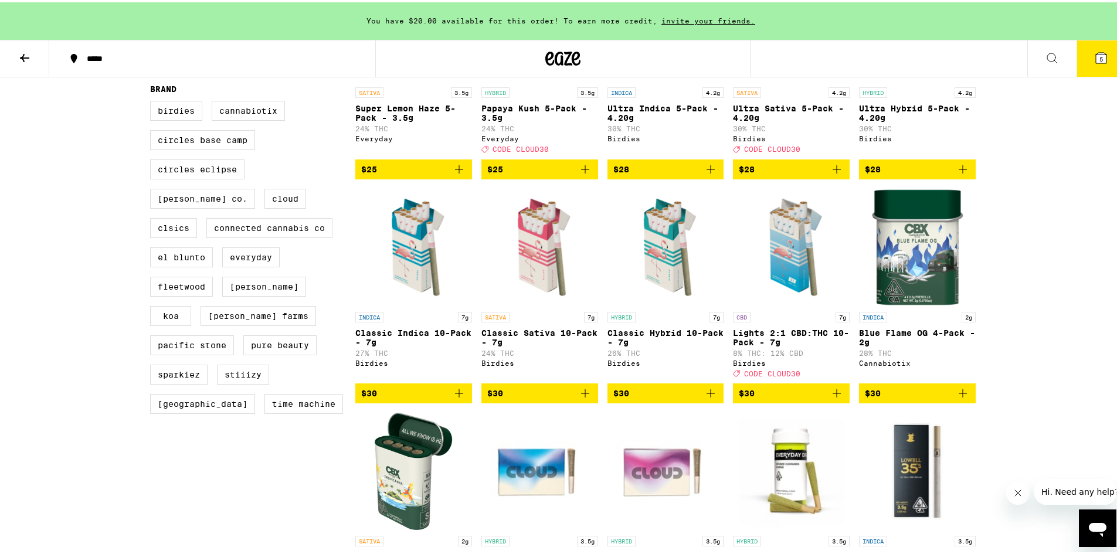
scroll to position [59, 0]
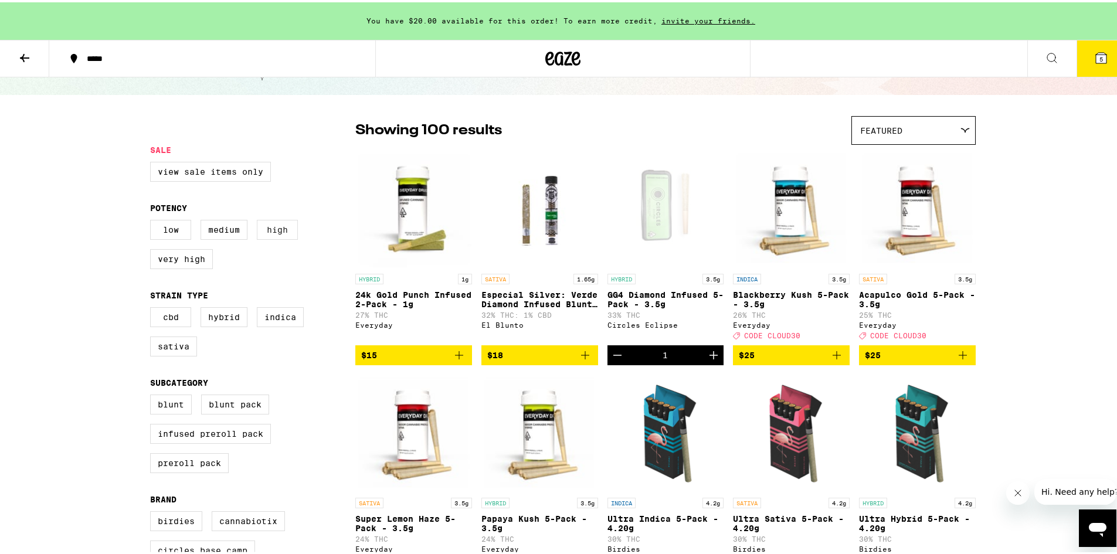
click at [268, 225] on label "High" at bounding box center [277, 227] width 41 height 20
click at [153, 220] on input "High" at bounding box center [152, 219] width 1 height 1
checkbox input "true"
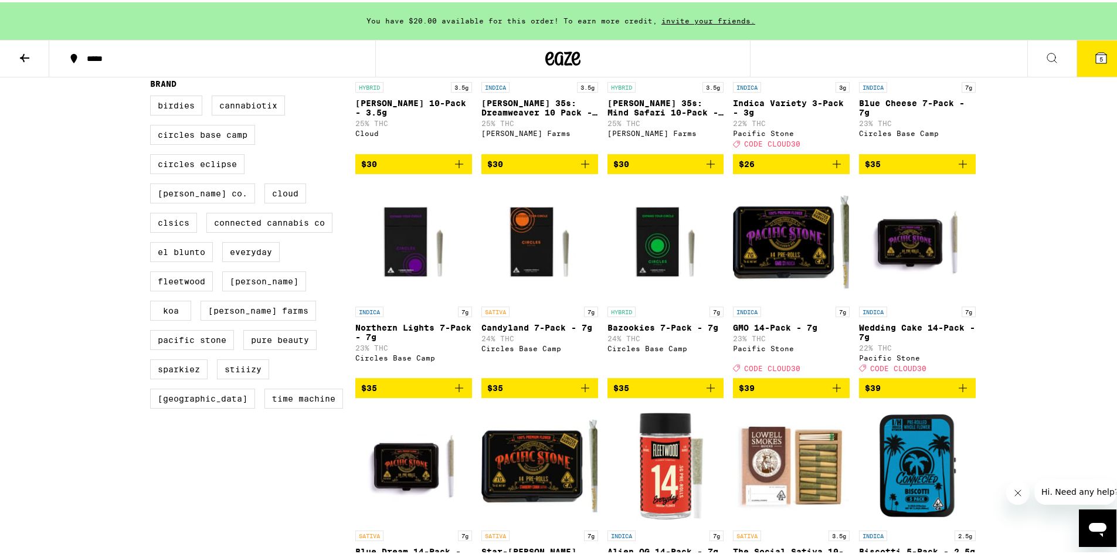
scroll to position [234, 0]
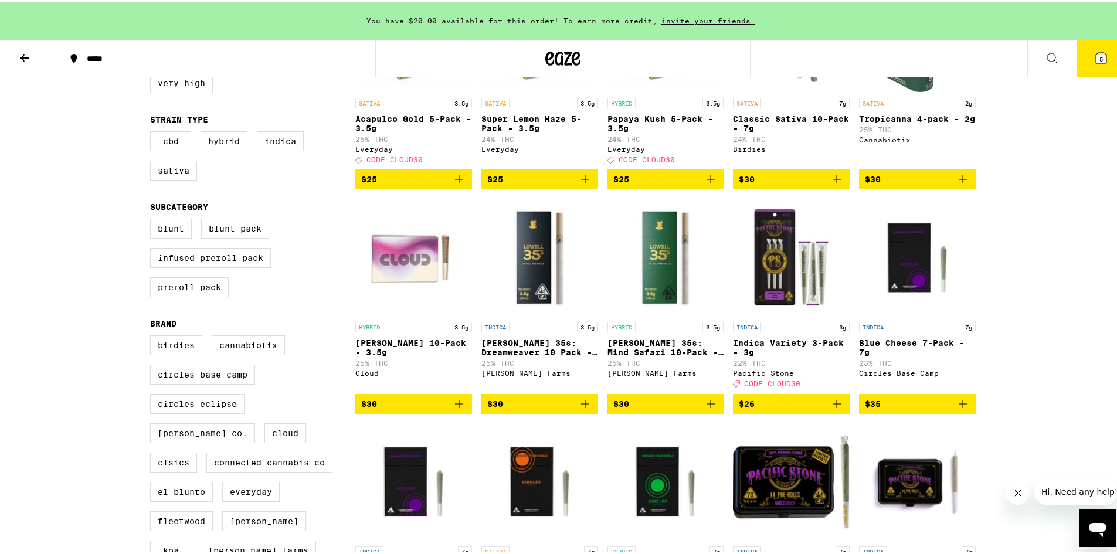
click at [1096, 50] on icon at bounding box center [1101, 55] width 11 height 11
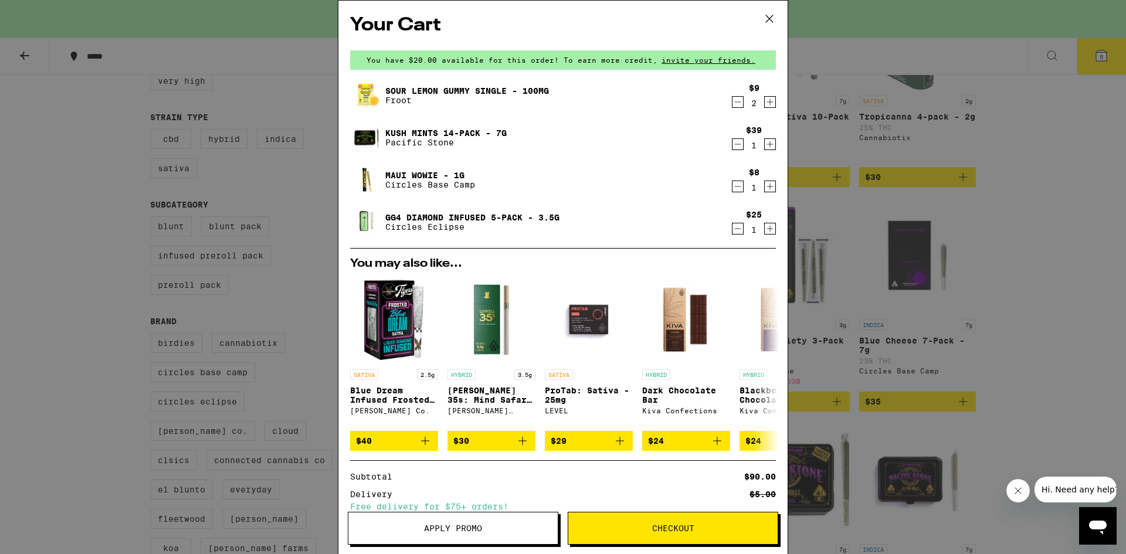
click at [427, 532] on span "Apply Promo" at bounding box center [453, 528] width 58 height 8
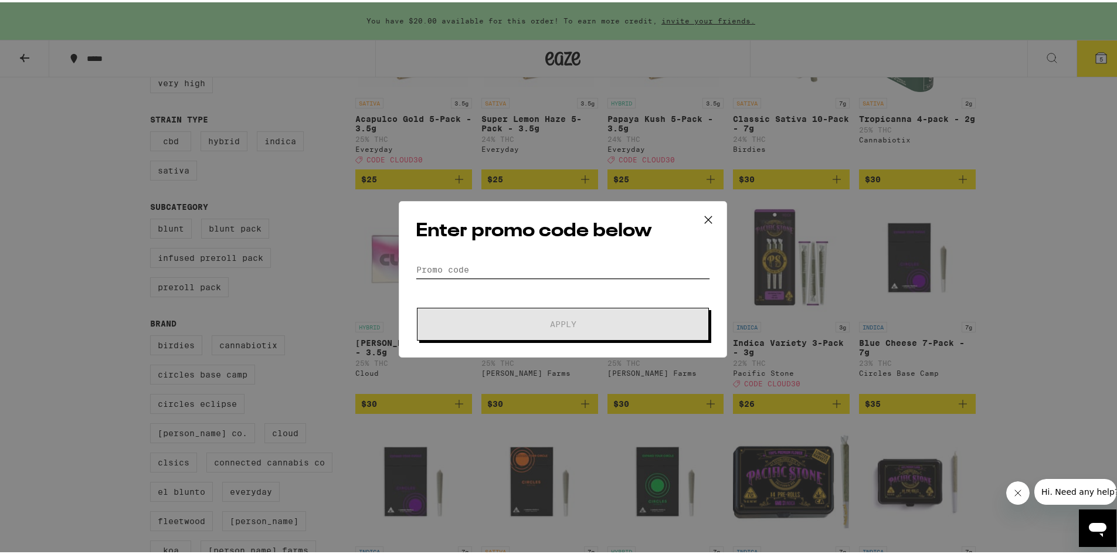
click at [448, 268] on input "Promo Code" at bounding box center [563, 268] width 294 height 18
type input "V"
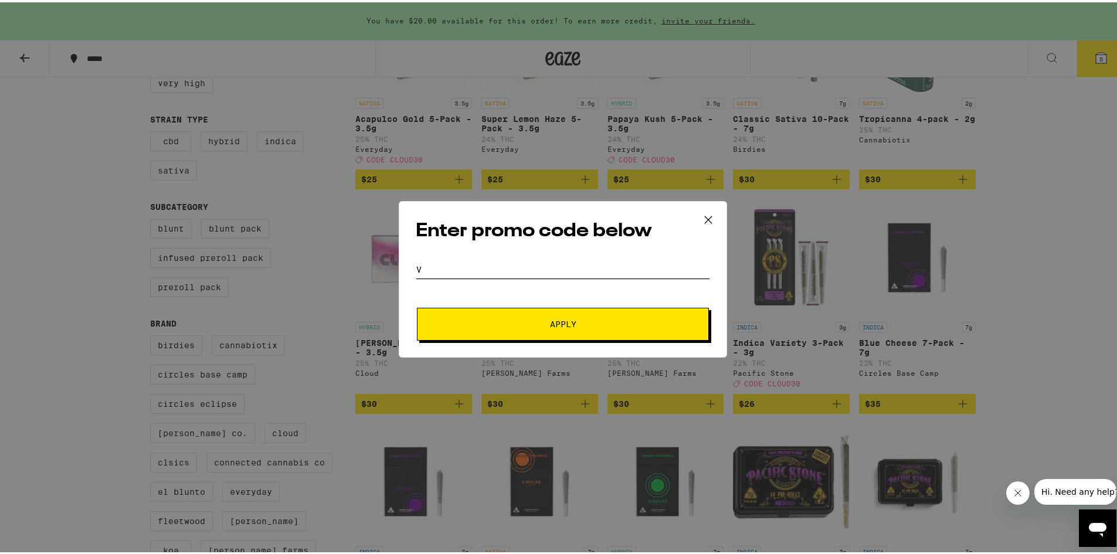
drag, startPoint x: 444, startPoint y: 271, endPoint x: 380, endPoint y: 266, distance: 64.7
click at [380, 266] on div "Enter promo code below Promo Code V Apply" at bounding box center [563, 277] width 1126 height 554
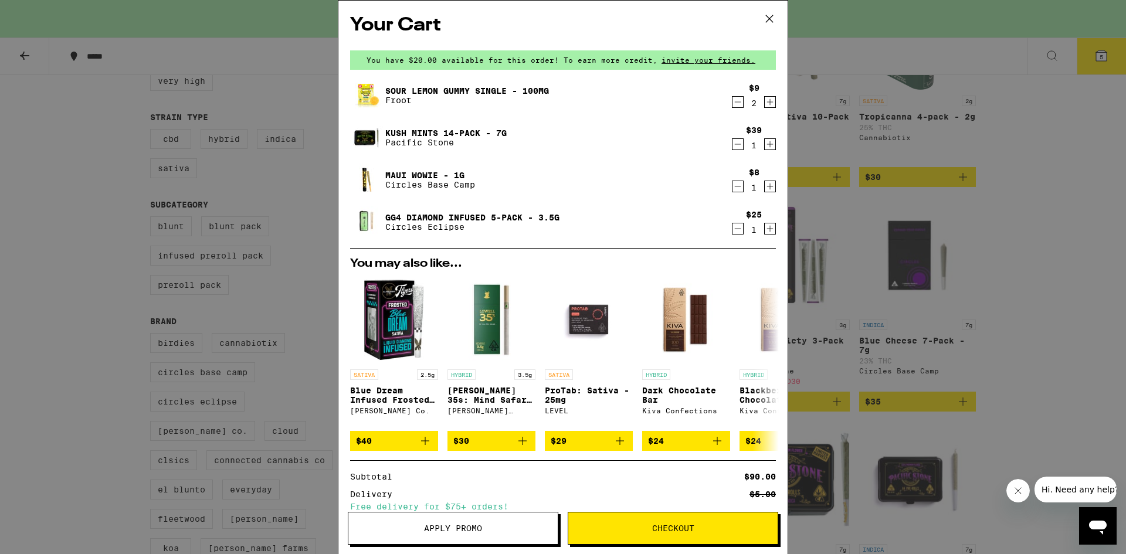
click at [474, 542] on button "Apply Promo" at bounding box center [453, 528] width 210 height 33
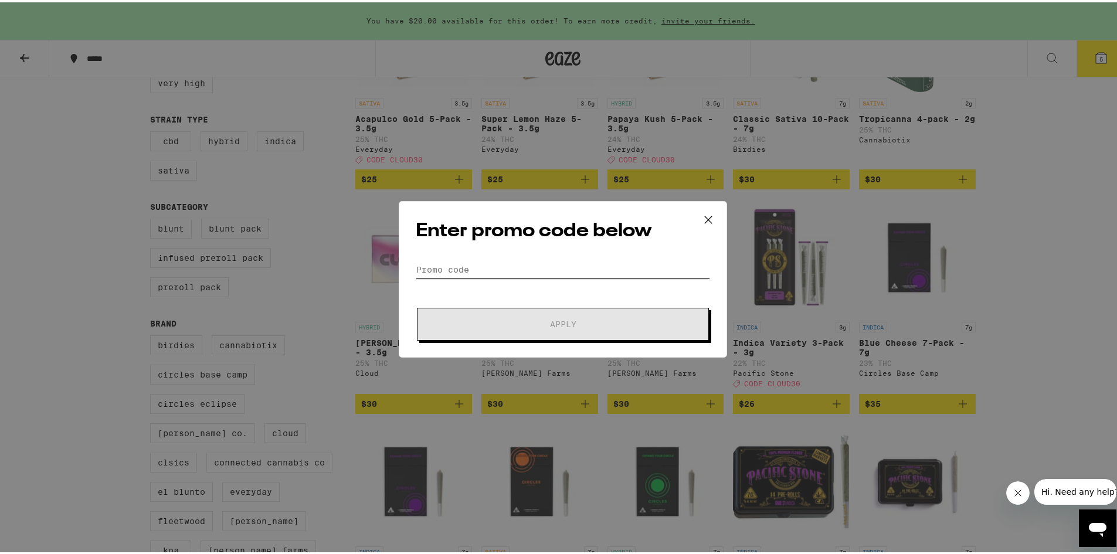
click at [427, 266] on input "Promo Code" at bounding box center [563, 268] width 294 height 18
paste input "CLOUD30"
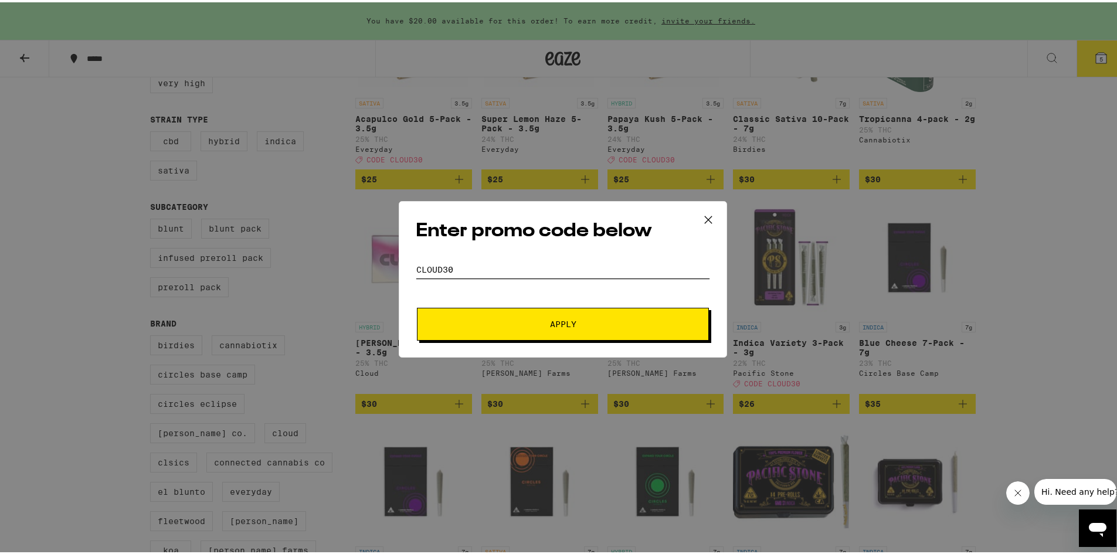
type input "CLOUD30"
click at [516, 329] on button "Apply" at bounding box center [563, 321] width 292 height 33
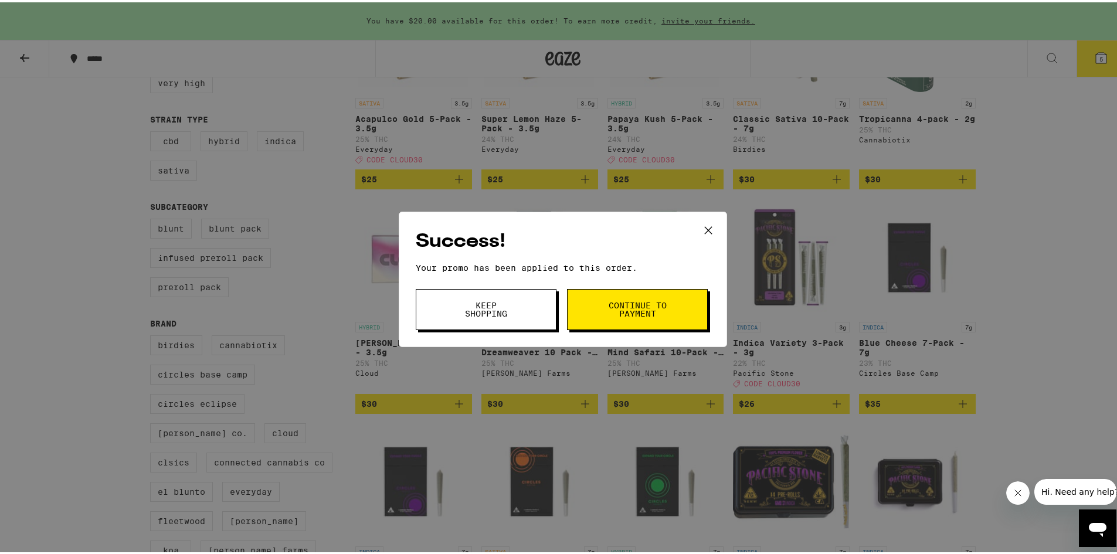
click at [620, 310] on span "Continue to payment" at bounding box center [637, 307] width 60 height 16
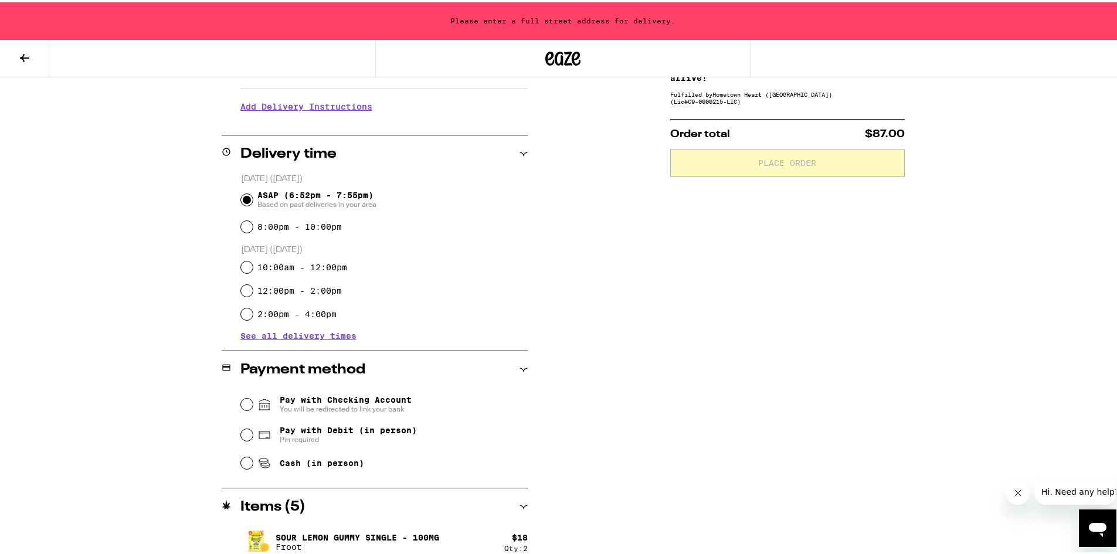
scroll to position [18, 0]
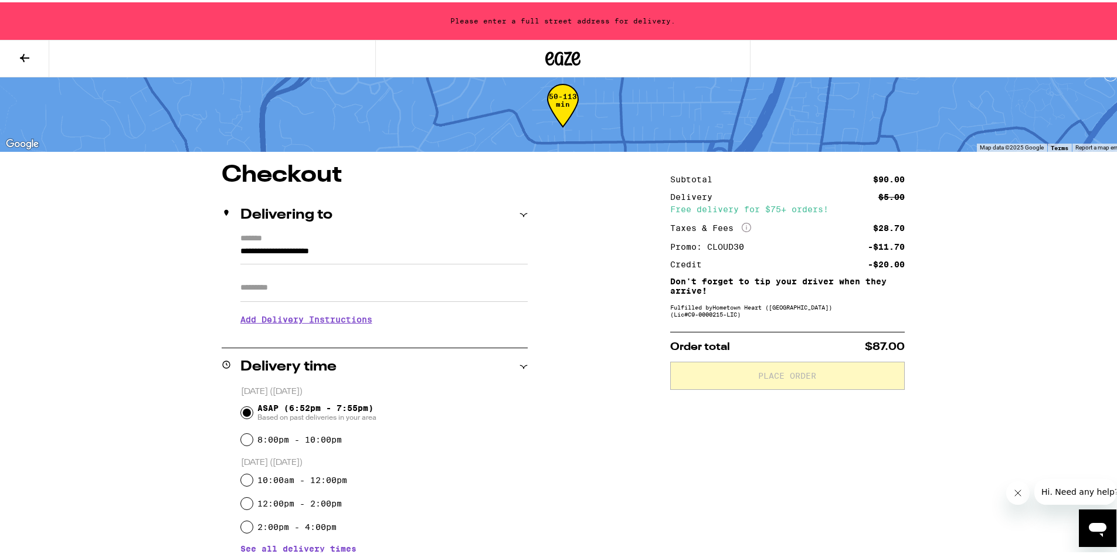
click at [379, 249] on input "**********" at bounding box center [383, 252] width 287 height 20
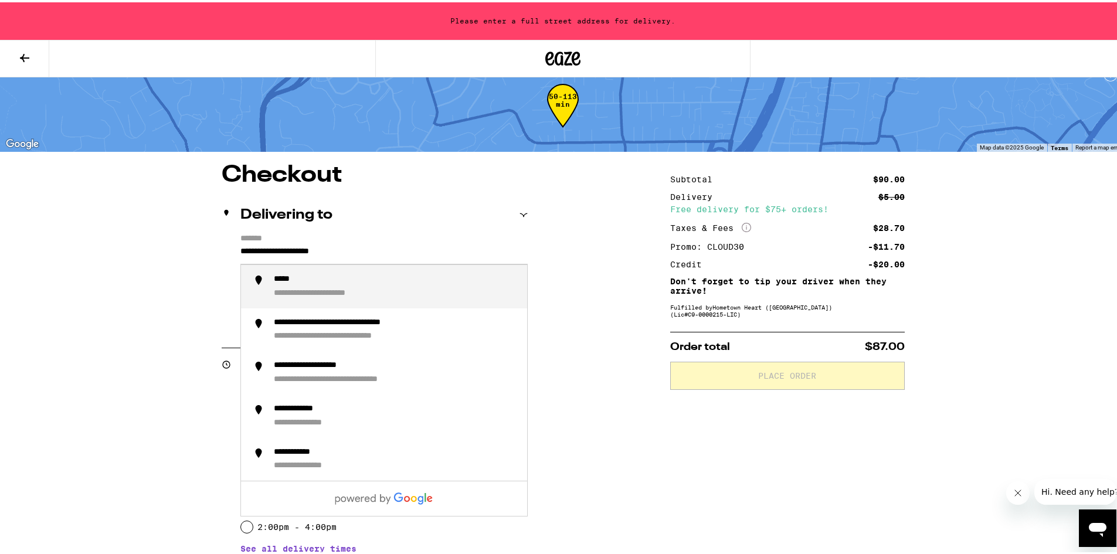
drag, startPoint x: 379, startPoint y: 250, endPoint x: 209, endPoint y: 259, distance: 169.7
click at [209, 259] on div "**********" at bounding box center [563, 533] width 844 height 745
click at [296, 294] on div "**********" at bounding box center [316, 291] width 85 height 11
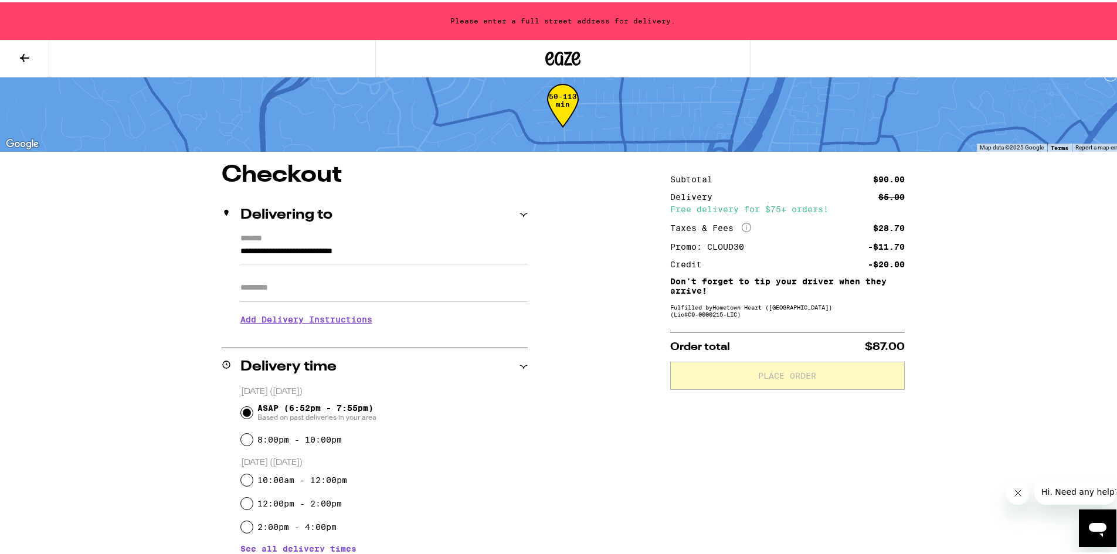
type input "**********"
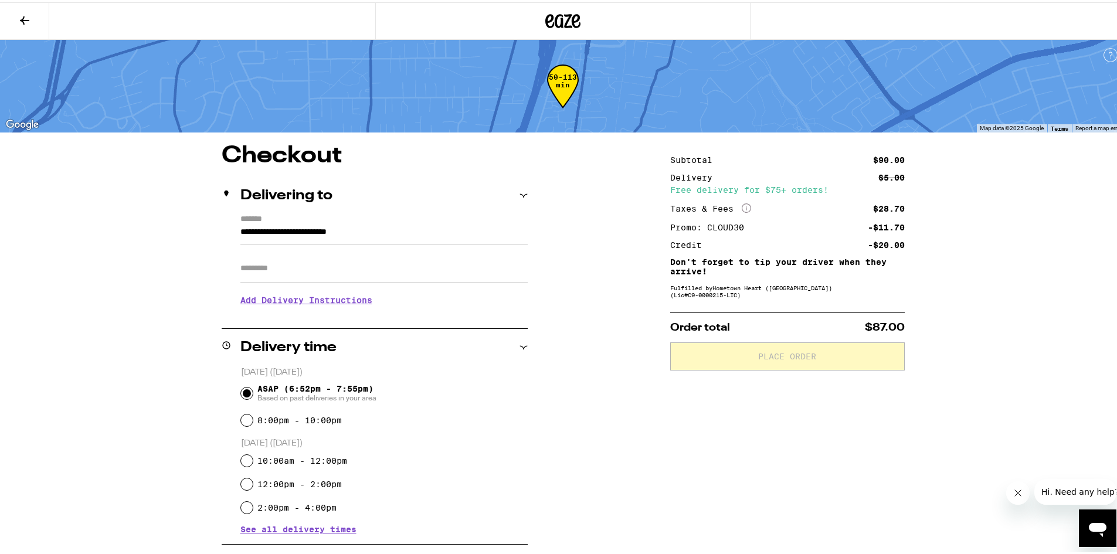
click at [289, 273] on input "Apt/Suite" at bounding box center [383, 266] width 287 height 28
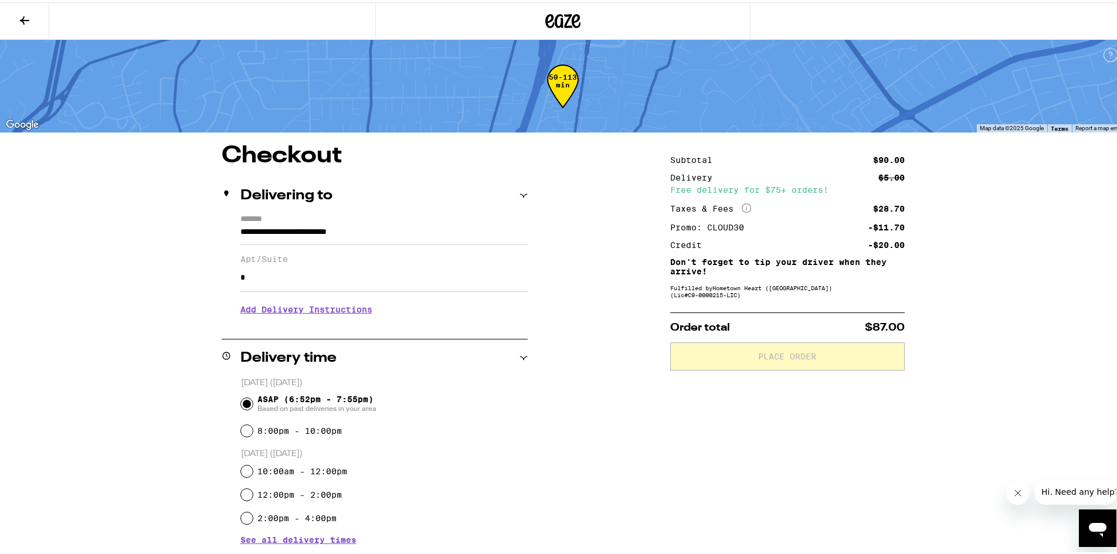
type input "*"
click at [207, 312] on div "**********" at bounding box center [563, 519] width 844 height 755
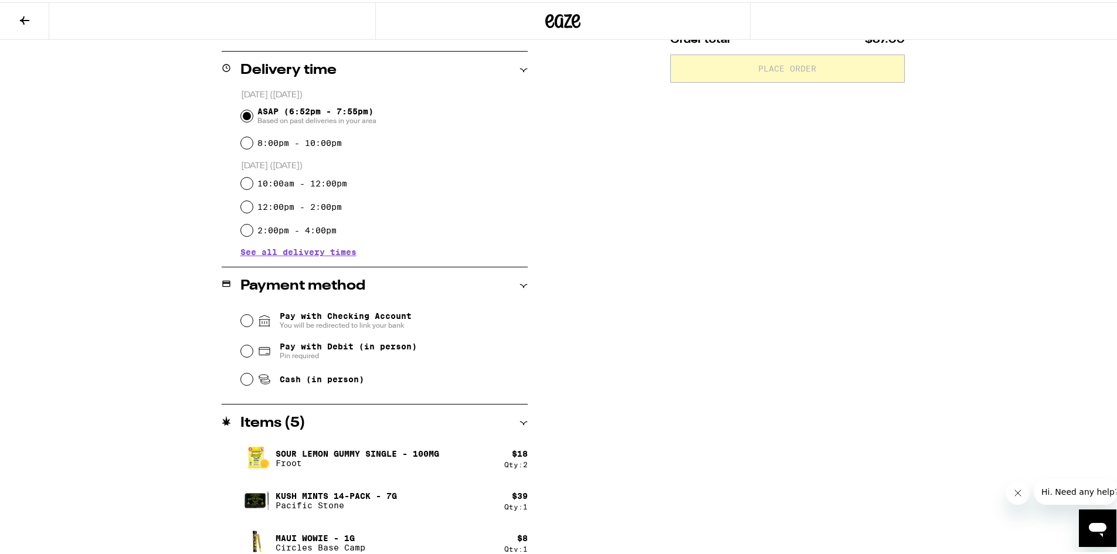
scroll to position [293, 0]
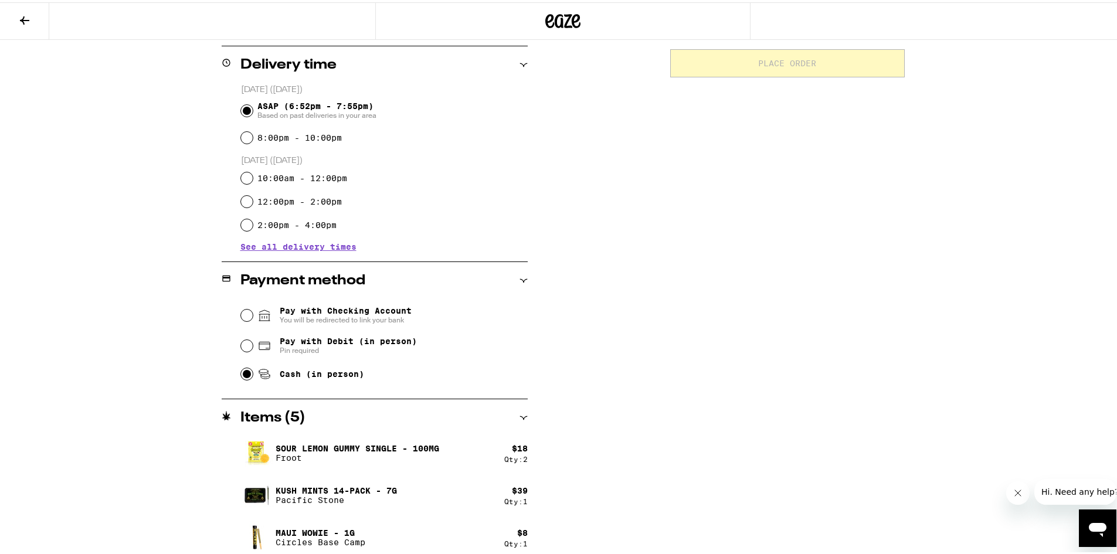
click at [241, 375] on input "Cash (in person)" at bounding box center [247, 372] width 12 height 12
radio input "true"
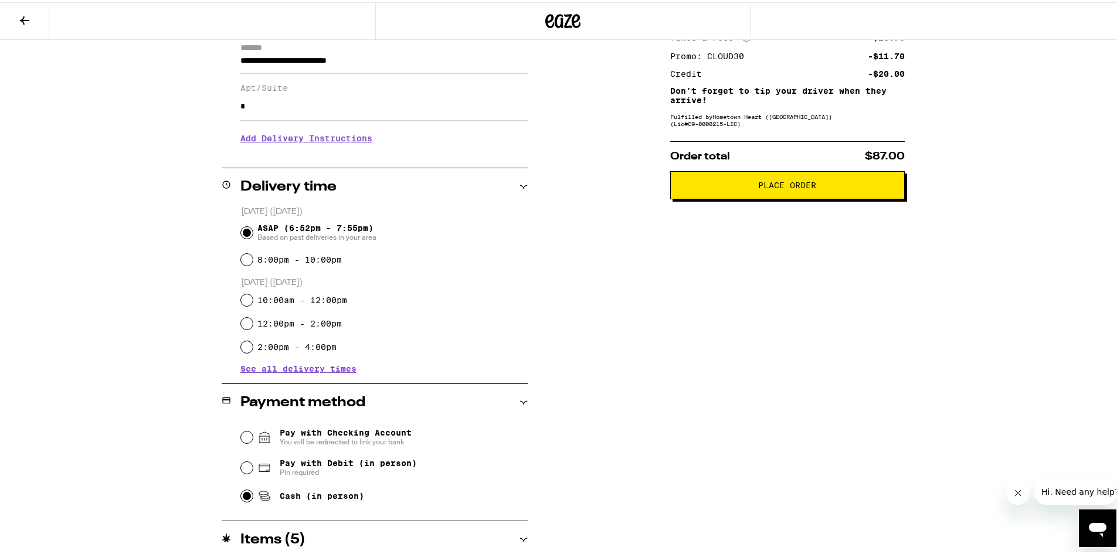
scroll to position [0, 0]
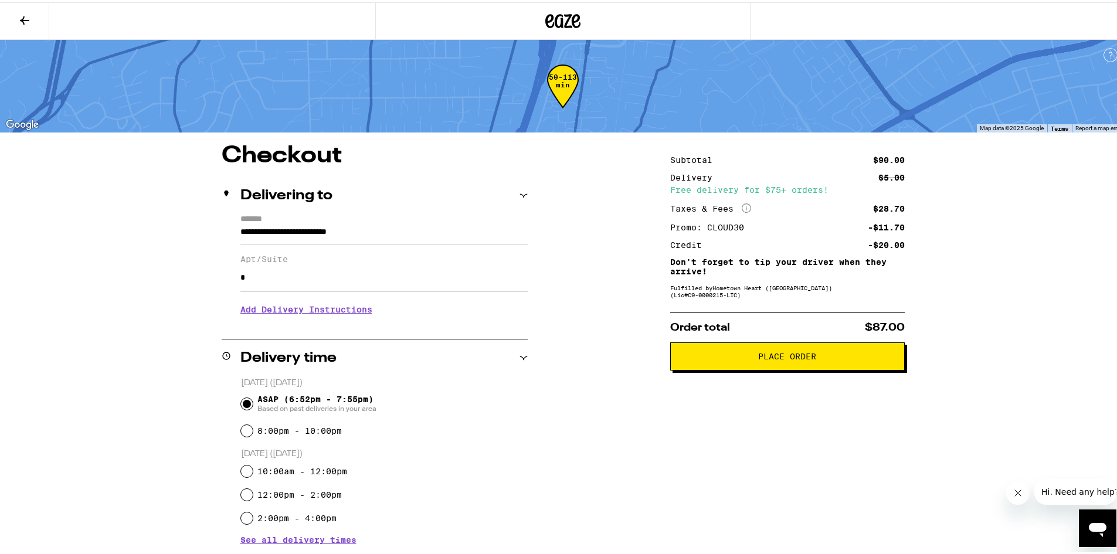
click at [735, 353] on button "Place Order" at bounding box center [787, 354] width 234 height 28
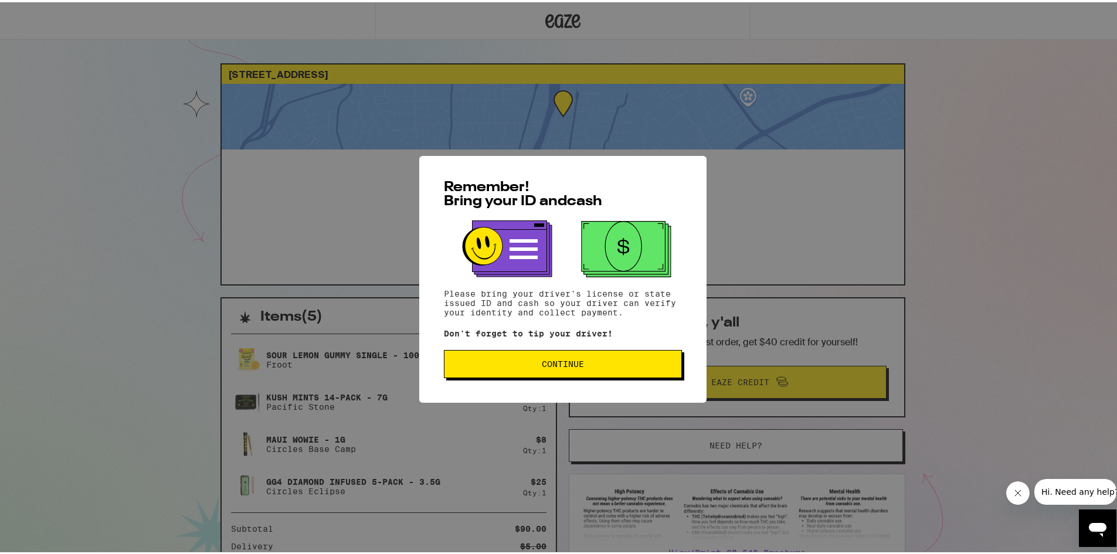
click at [573, 363] on span "Continue" at bounding box center [563, 362] width 42 height 8
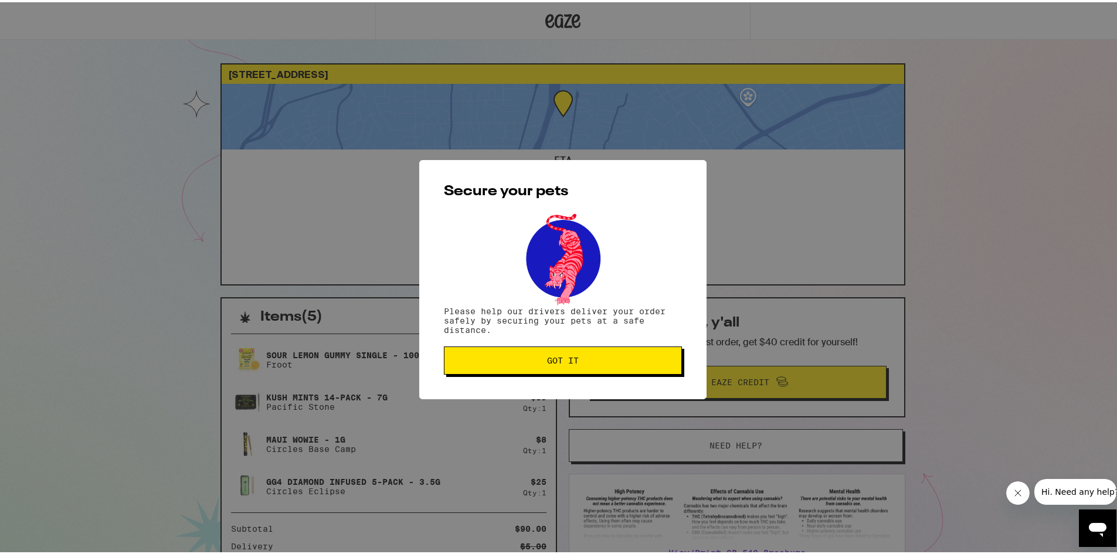
click at [632, 353] on button "Got it" at bounding box center [563, 358] width 238 height 28
